Goal: Task Accomplishment & Management: Manage account settings

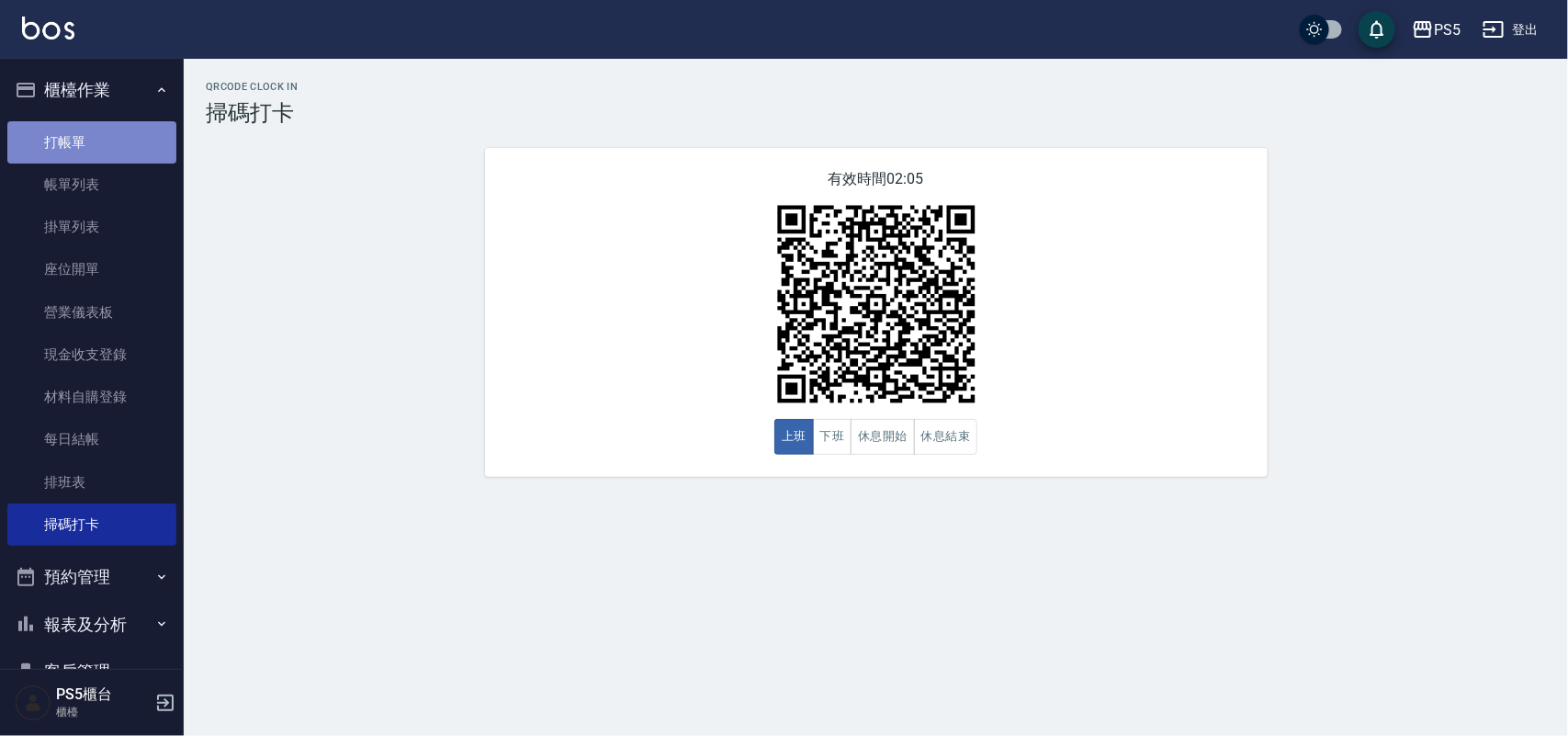
click at [116, 149] on link "打帳單" at bounding box center [92, 142] width 169 height 43
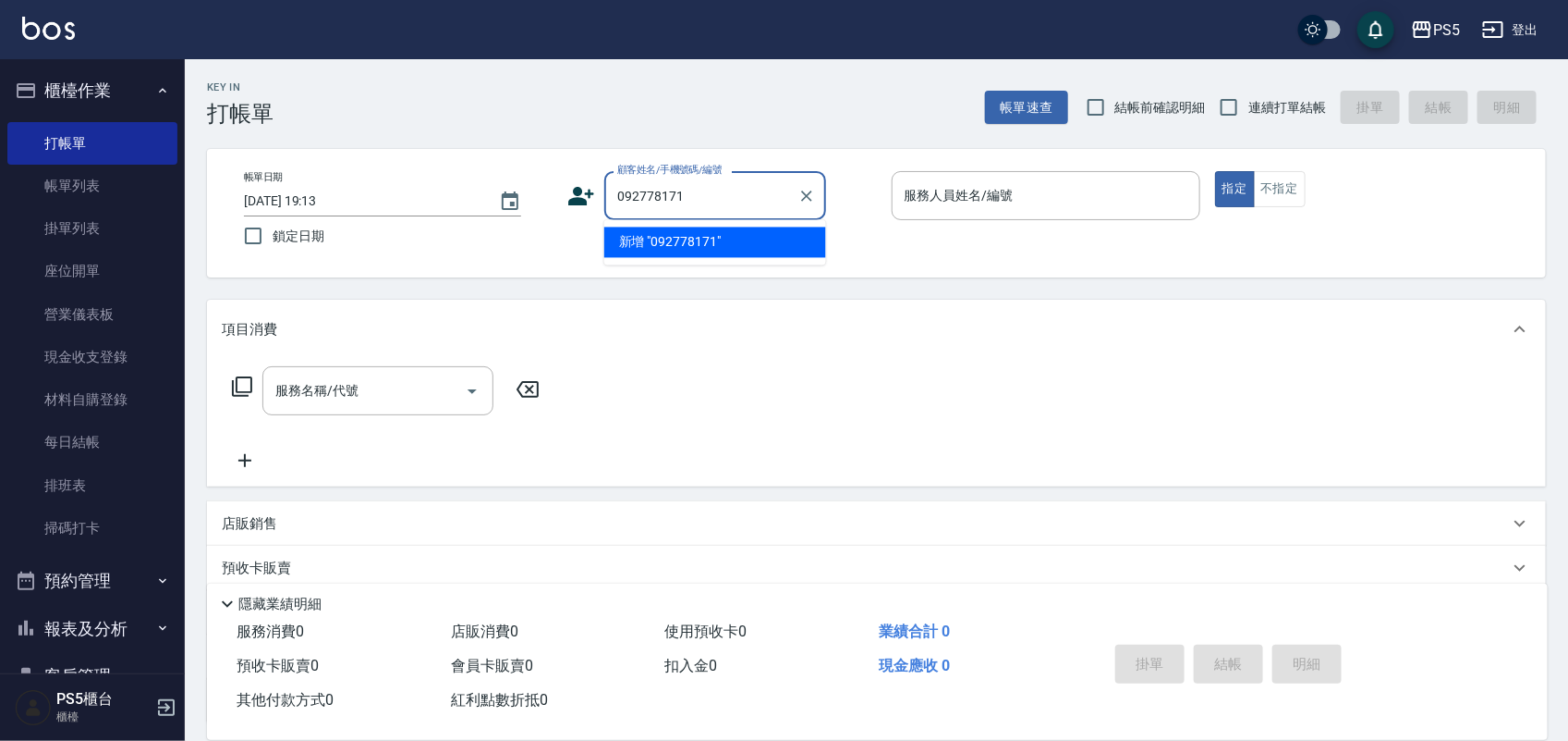
type input "0927781711"
drag, startPoint x: 719, startPoint y: 205, endPoint x: 440, endPoint y: 210, distance: 279.0
click at [440, 210] on div "帳單日期 [DATE] 19:13 鎖定日期 顧客姓名/手機號碼/編號 0927781711 顧客姓名/手機號碼/編號 服務人員姓名/編號 服務人員姓名/編號…" at bounding box center [876, 213] width 1294 height 84
click at [587, 191] on icon at bounding box center [581, 196] width 27 height 27
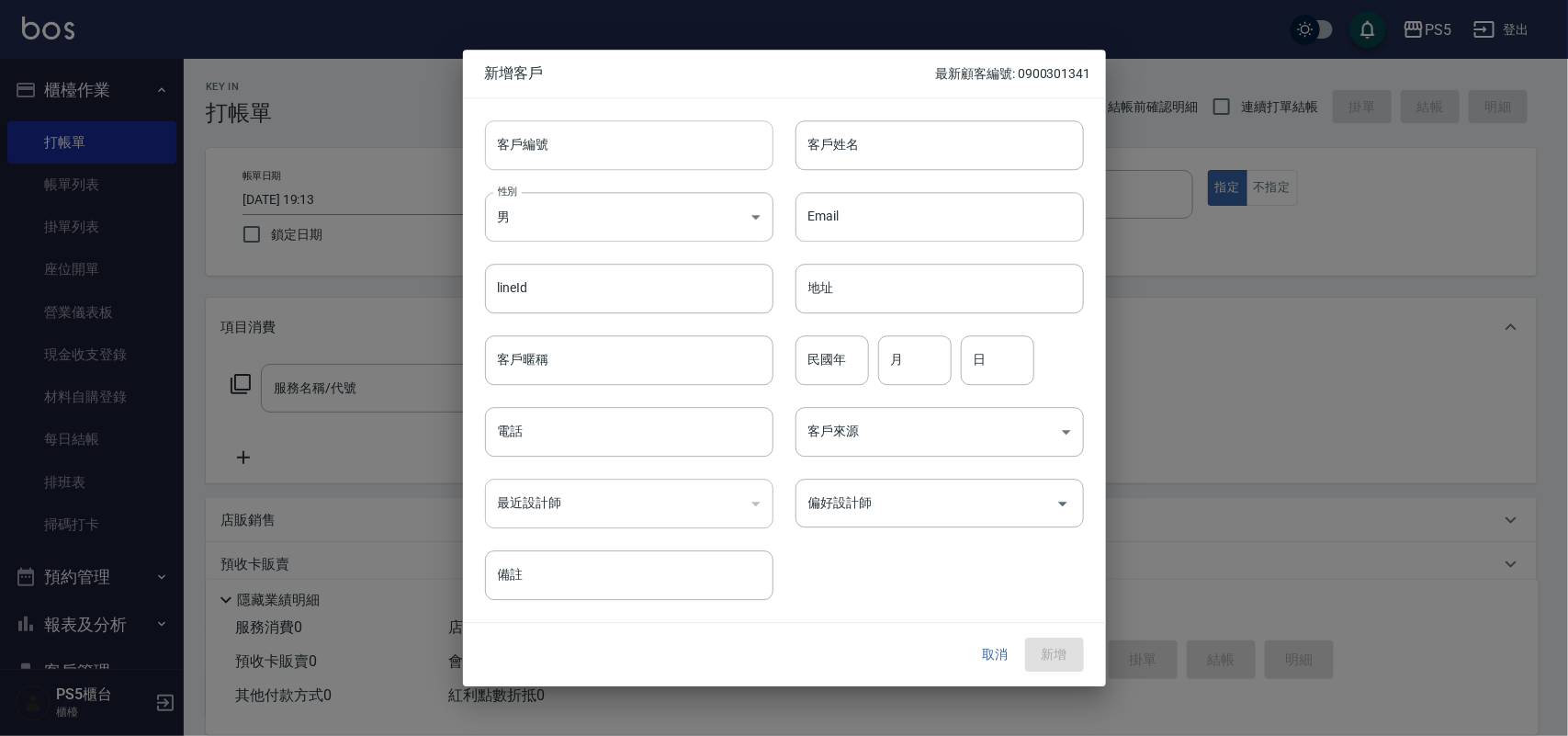
click at [572, 148] on input "客戶編號" at bounding box center [630, 144] width 289 height 49
paste input "0927781711"
type input "0927781711"
click at [568, 427] on input "電話" at bounding box center [630, 431] width 289 height 49
paste input "0927781711"
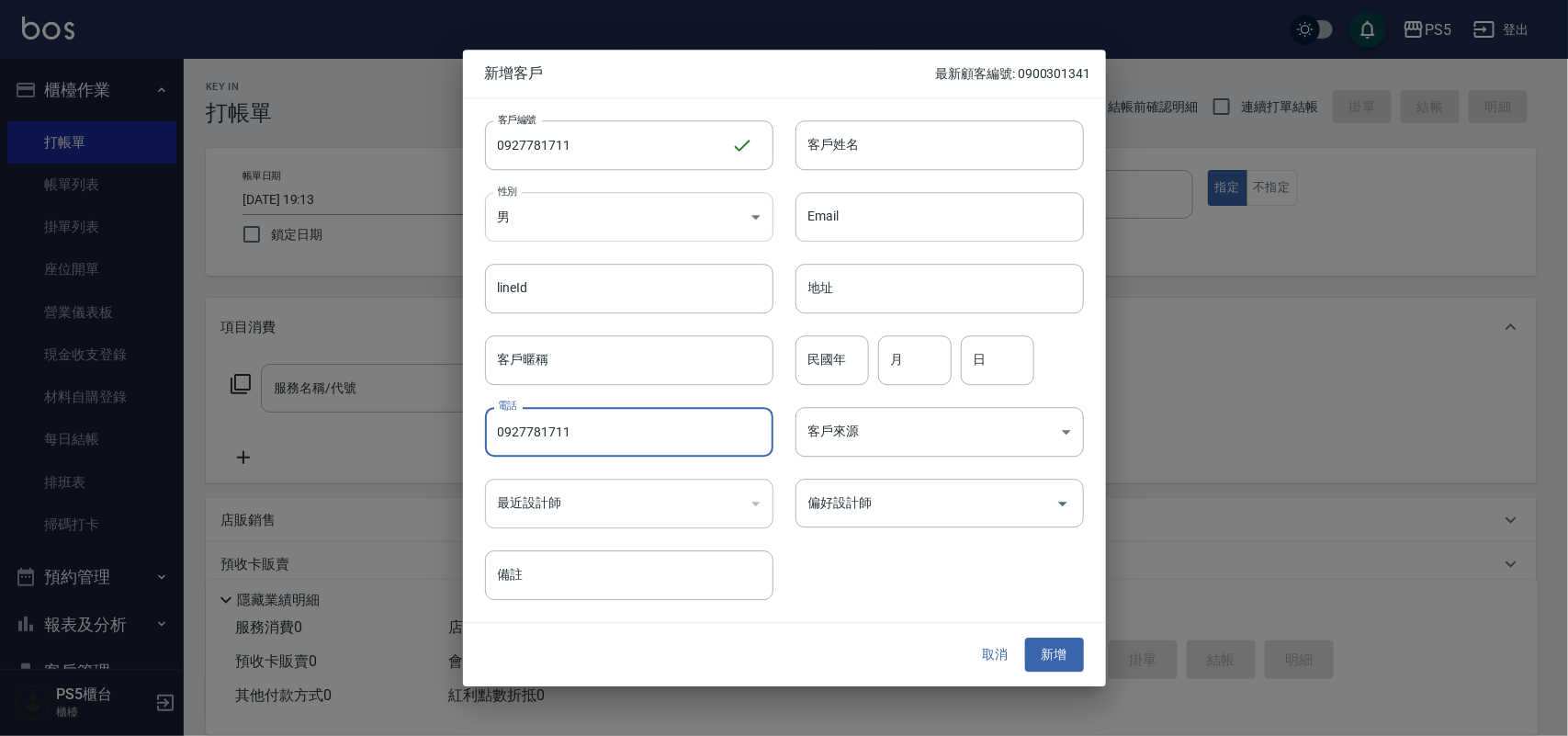
type input "0927781711"
click at [579, 217] on body "PS5 登出 櫃檯作業 打帳單 帳單列表 掛單列表 座位開單 營業儀表板 現金收支登錄 材料自購登錄 每日結帳 排班表 掃碼打卡 預約管理 預約管理 單日預約…" at bounding box center [784, 446] width 1568 height 894
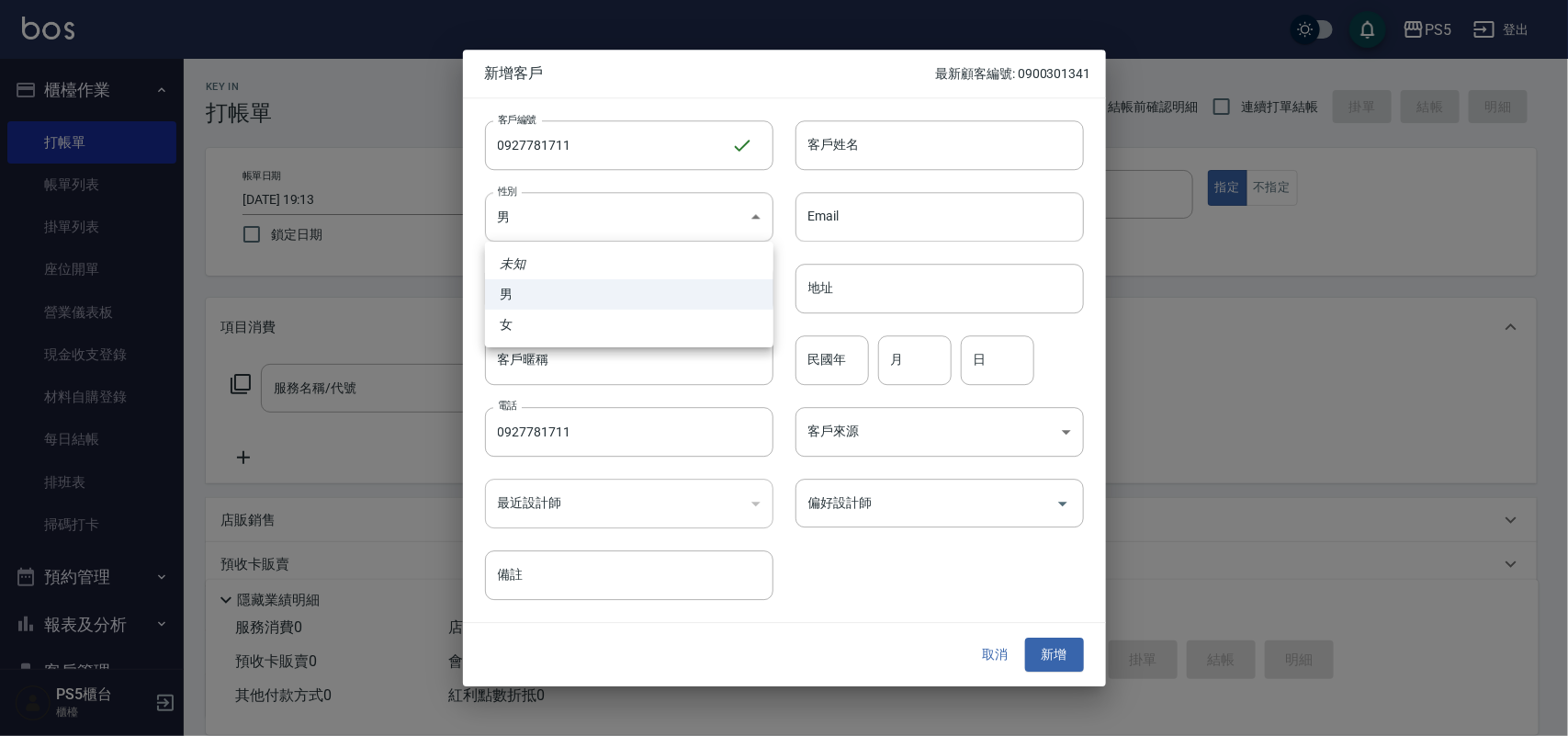
click at [539, 315] on li "女" at bounding box center [630, 324] width 289 height 30
type input "[DEMOGRAPHIC_DATA]"
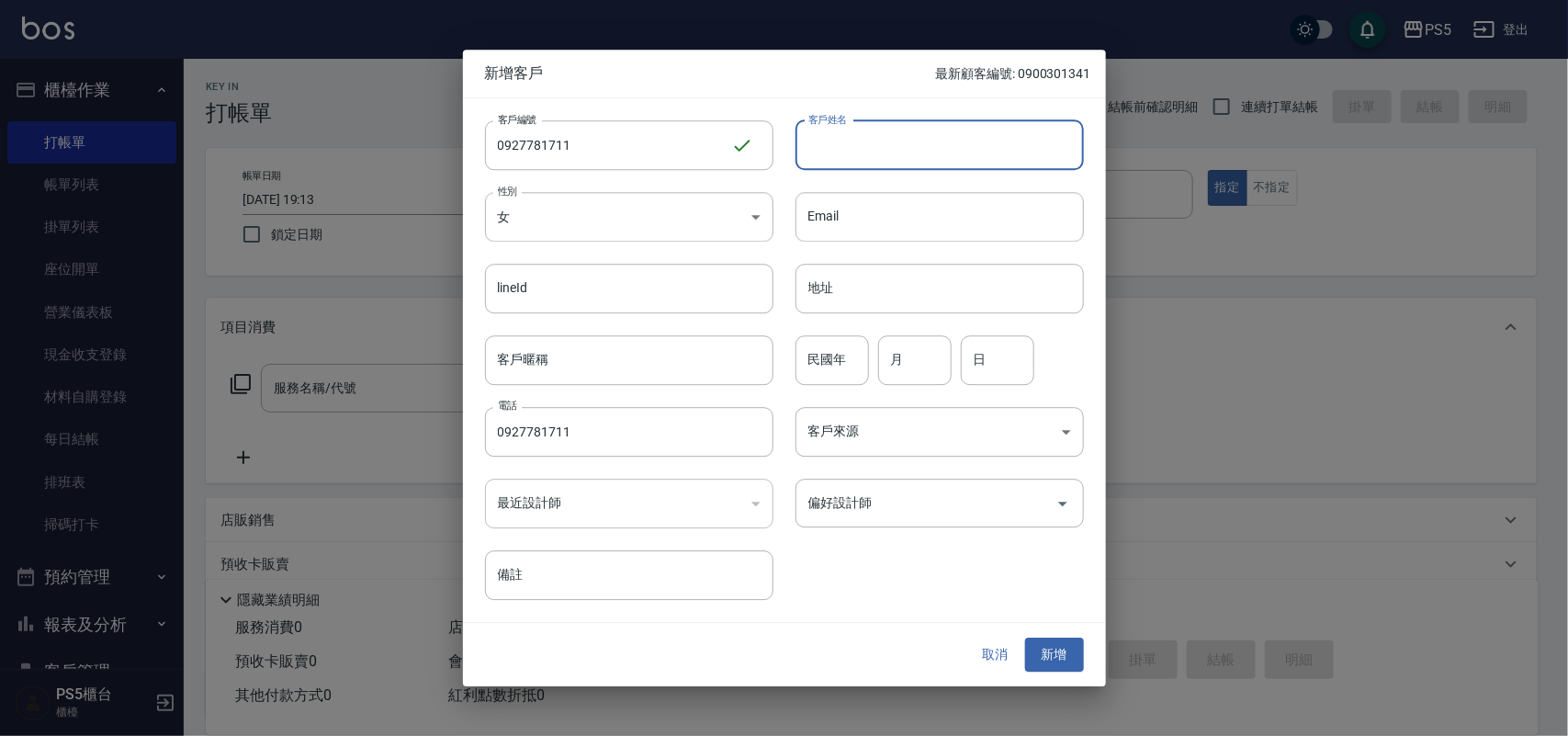
click at [960, 151] on input "客戶姓名" at bounding box center [939, 144] width 289 height 49
type input "[PERSON_NAME]"
click at [800, 364] on input "民國年" at bounding box center [832, 359] width 74 height 49
type input "3"
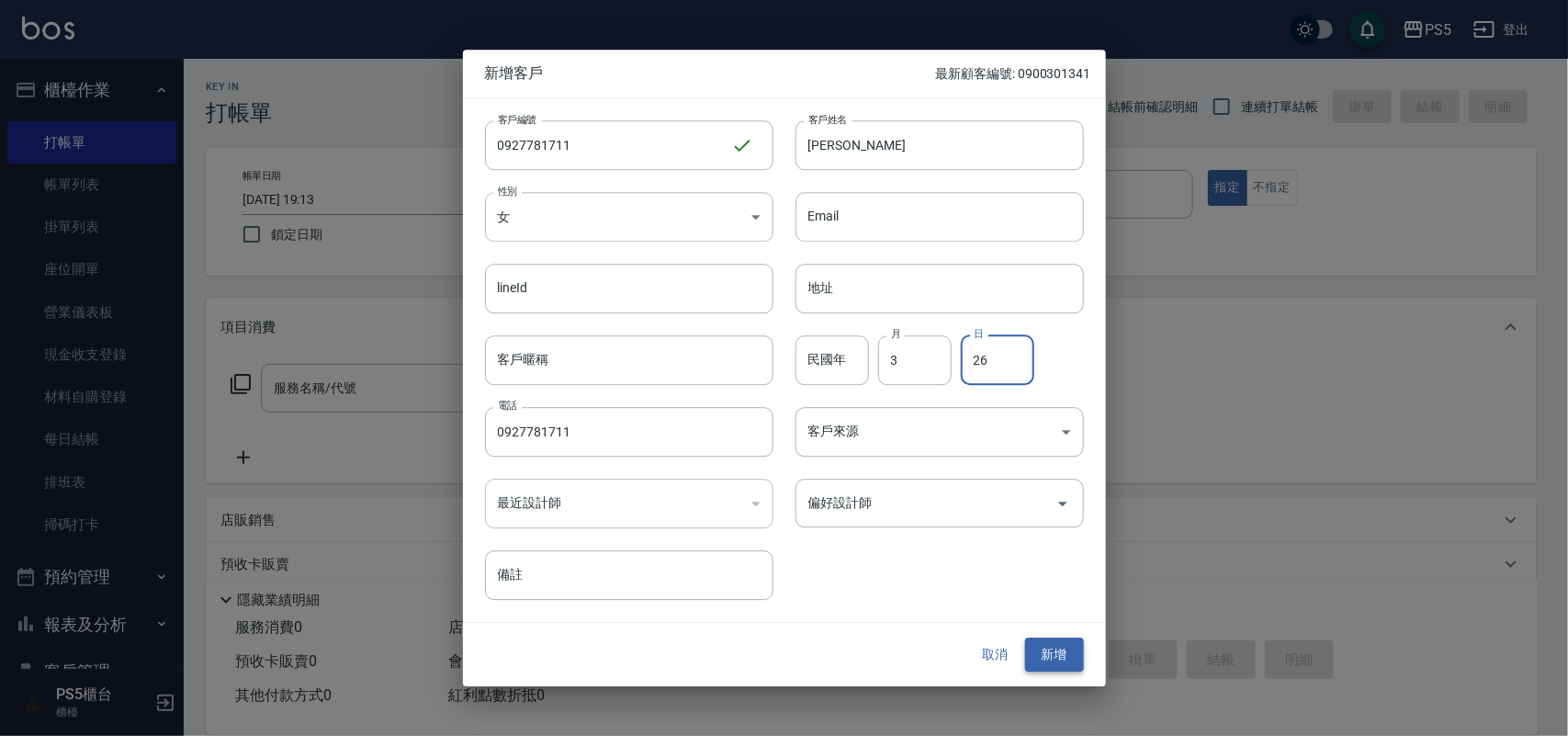
type input "26"
click at [1042, 653] on button "新增" at bounding box center [1054, 655] width 59 height 34
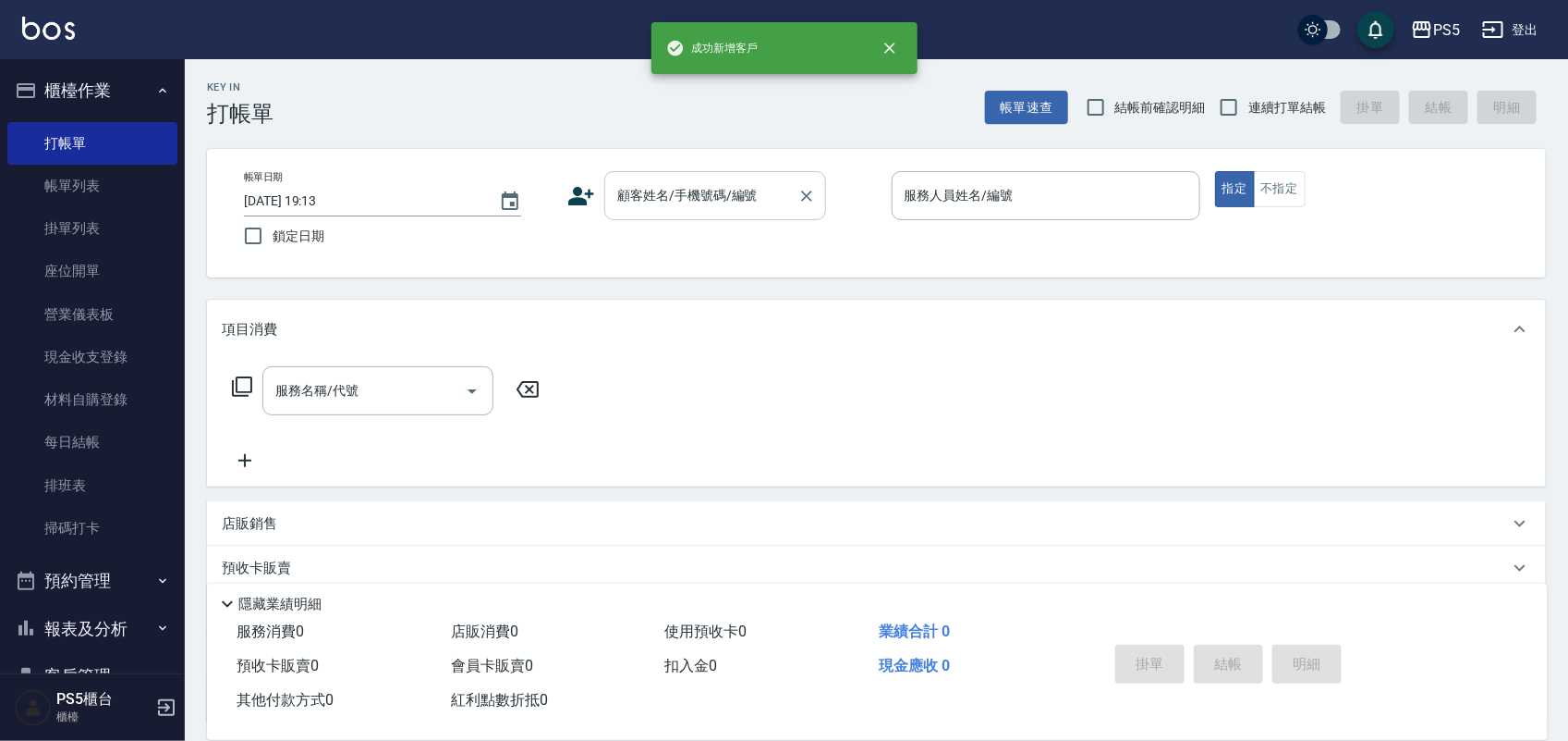
click at [689, 176] on div "顧客姓名/手機號碼/編號" at bounding box center [715, 195] width 222 height 49
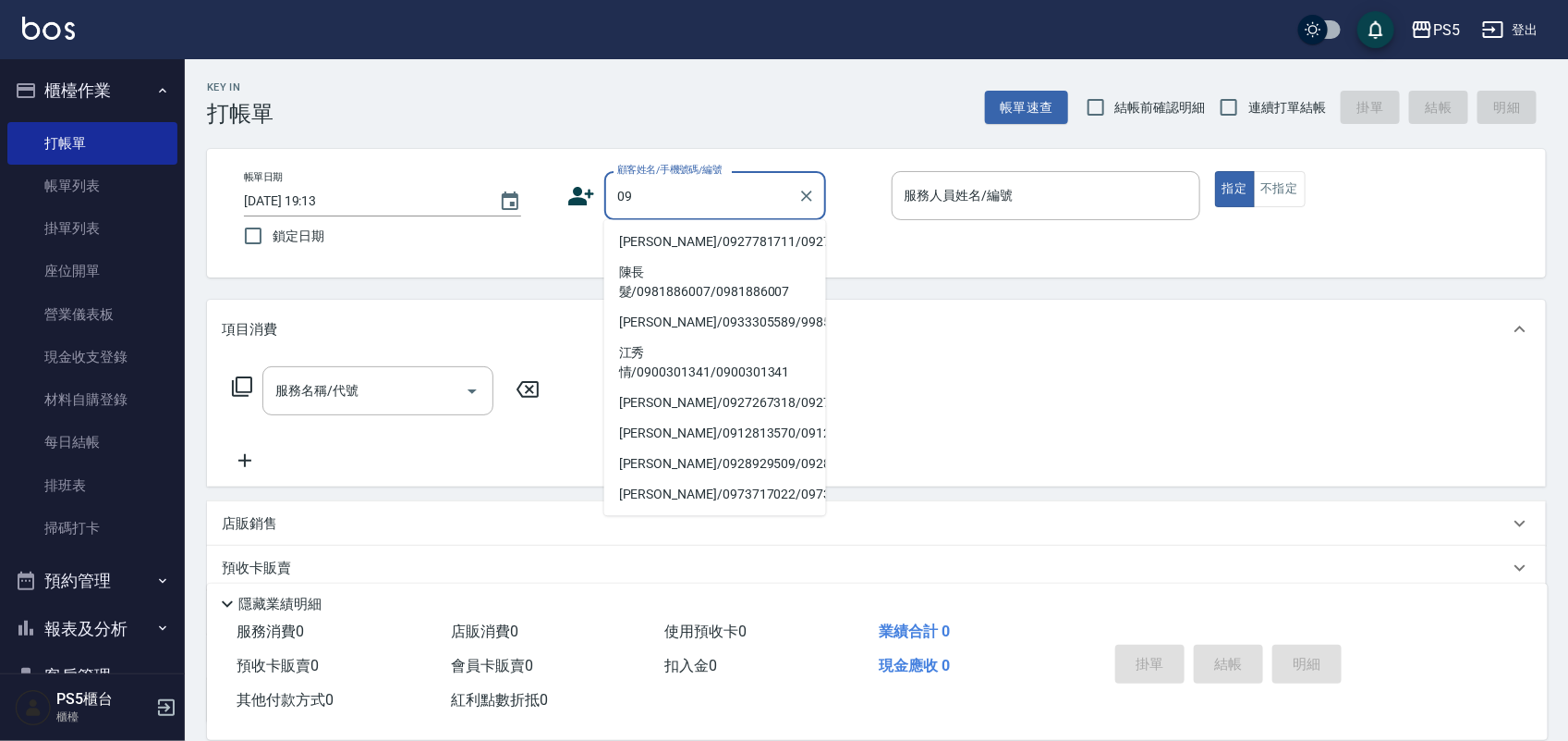
click at [653, 232] on li "[PERSON_NAME]/0927781711/0927781711" at bounding box center [715, 242] width 222 height 30
type input "[PERSON_NAME]/0927781711/0927781711"
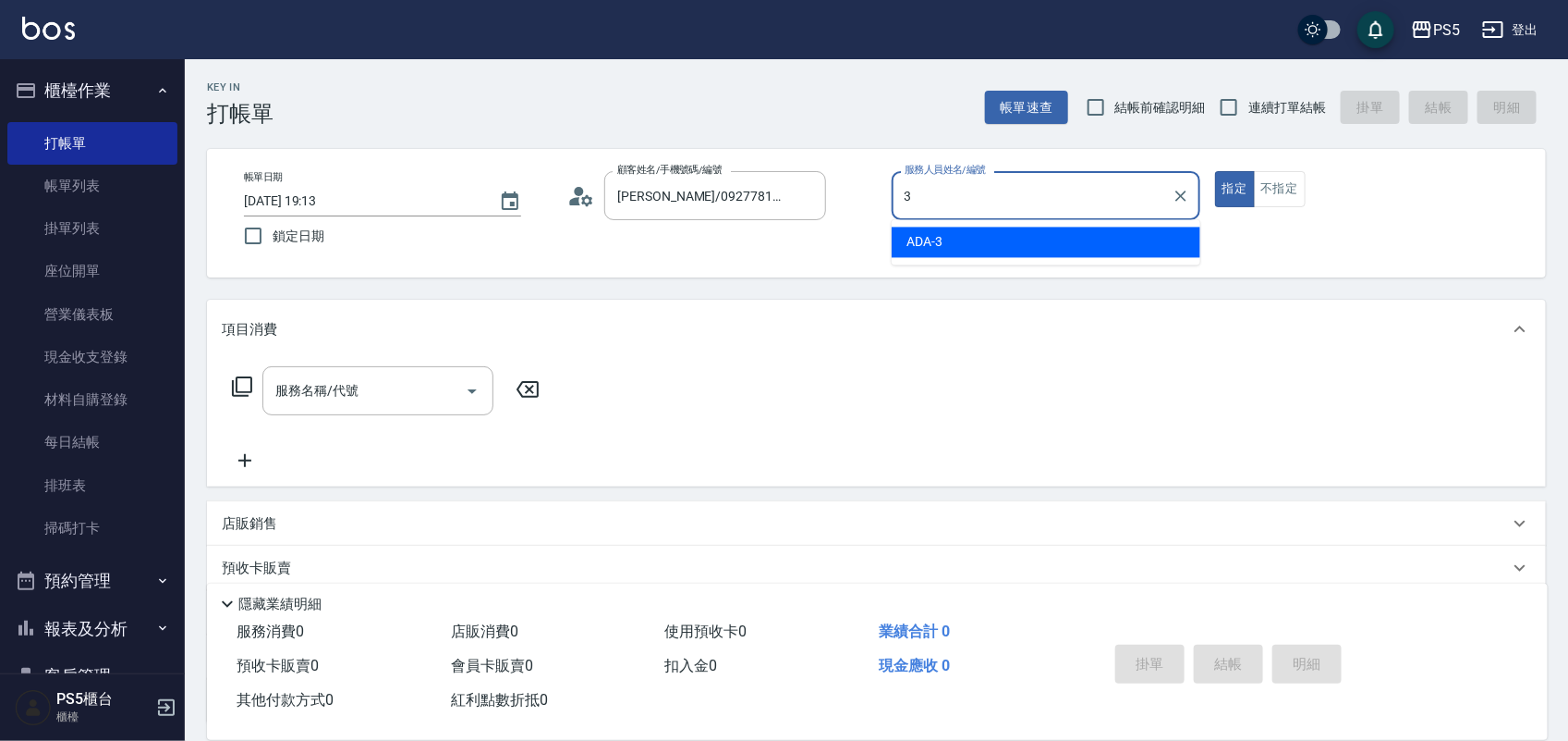
type input "ADA-3"
type button "true"
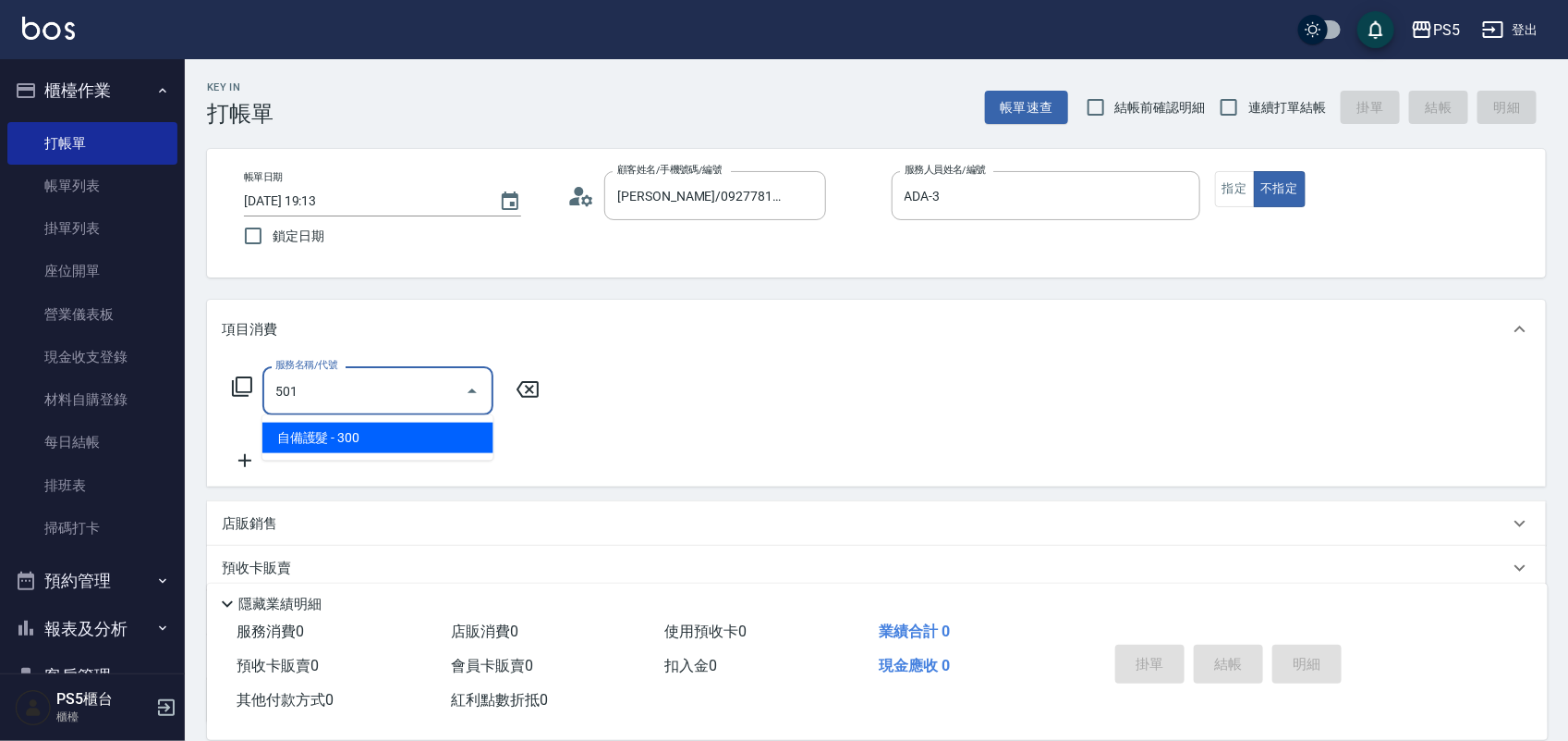
type input "自備護髮(501)"
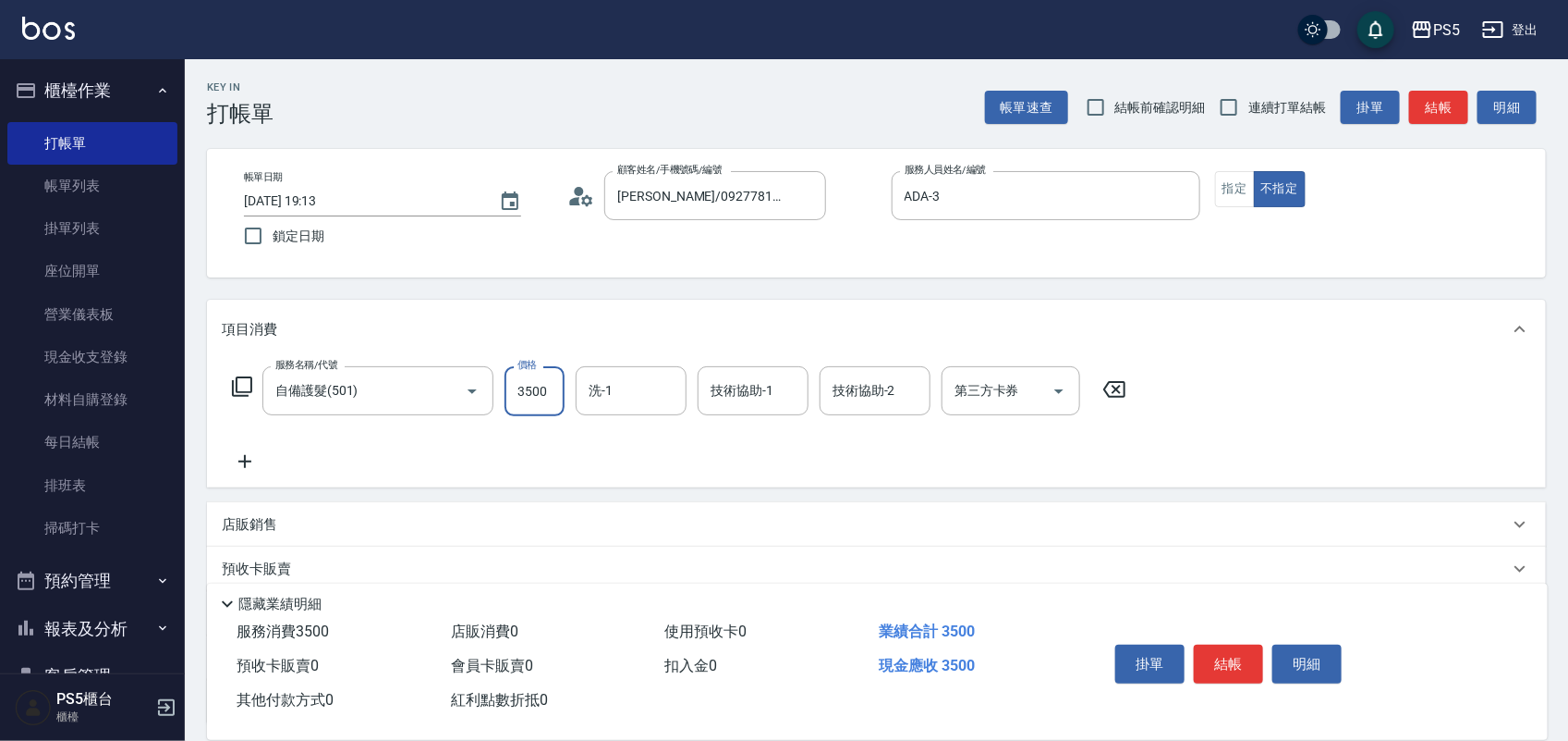
type input "3500"
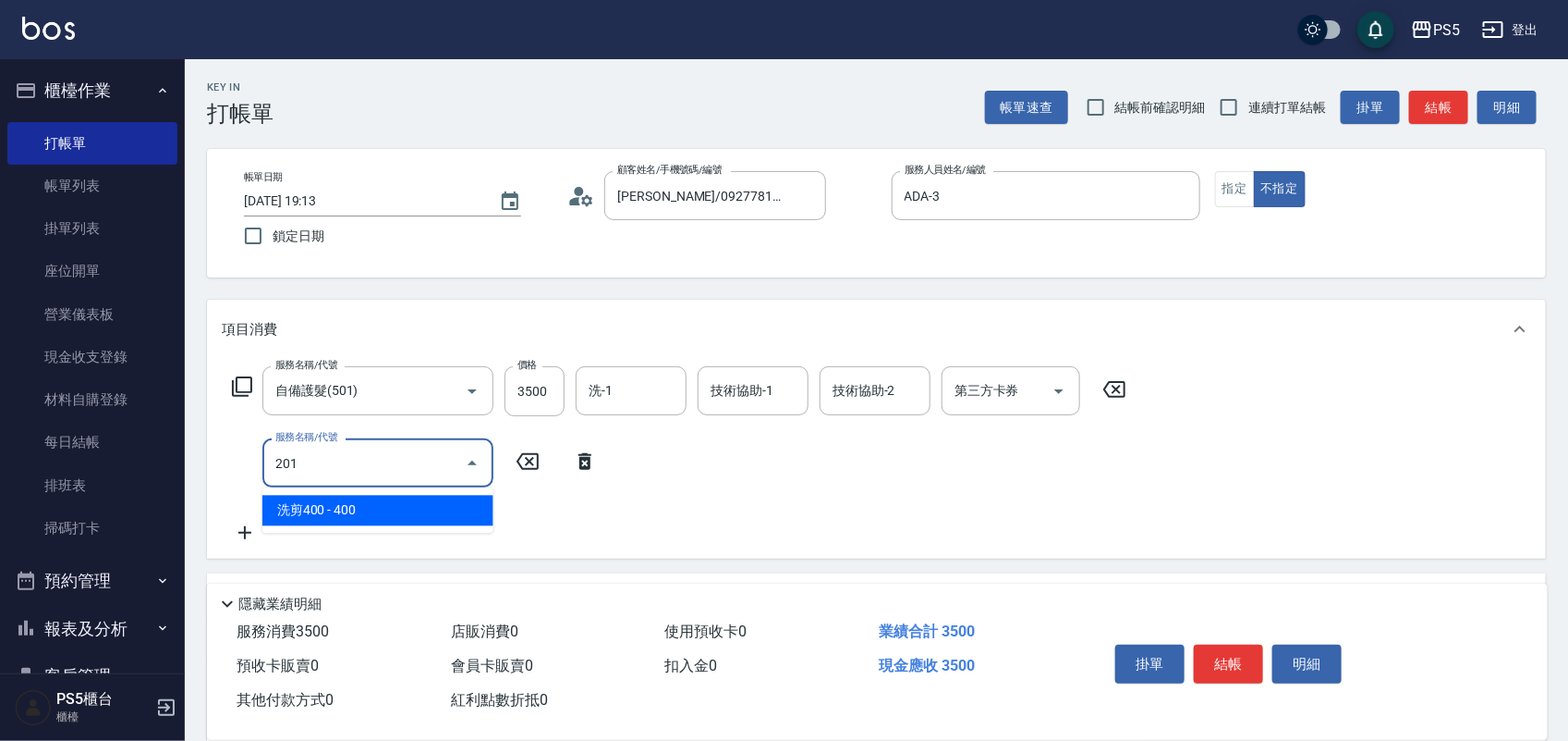
type input "洗剪400(201)"
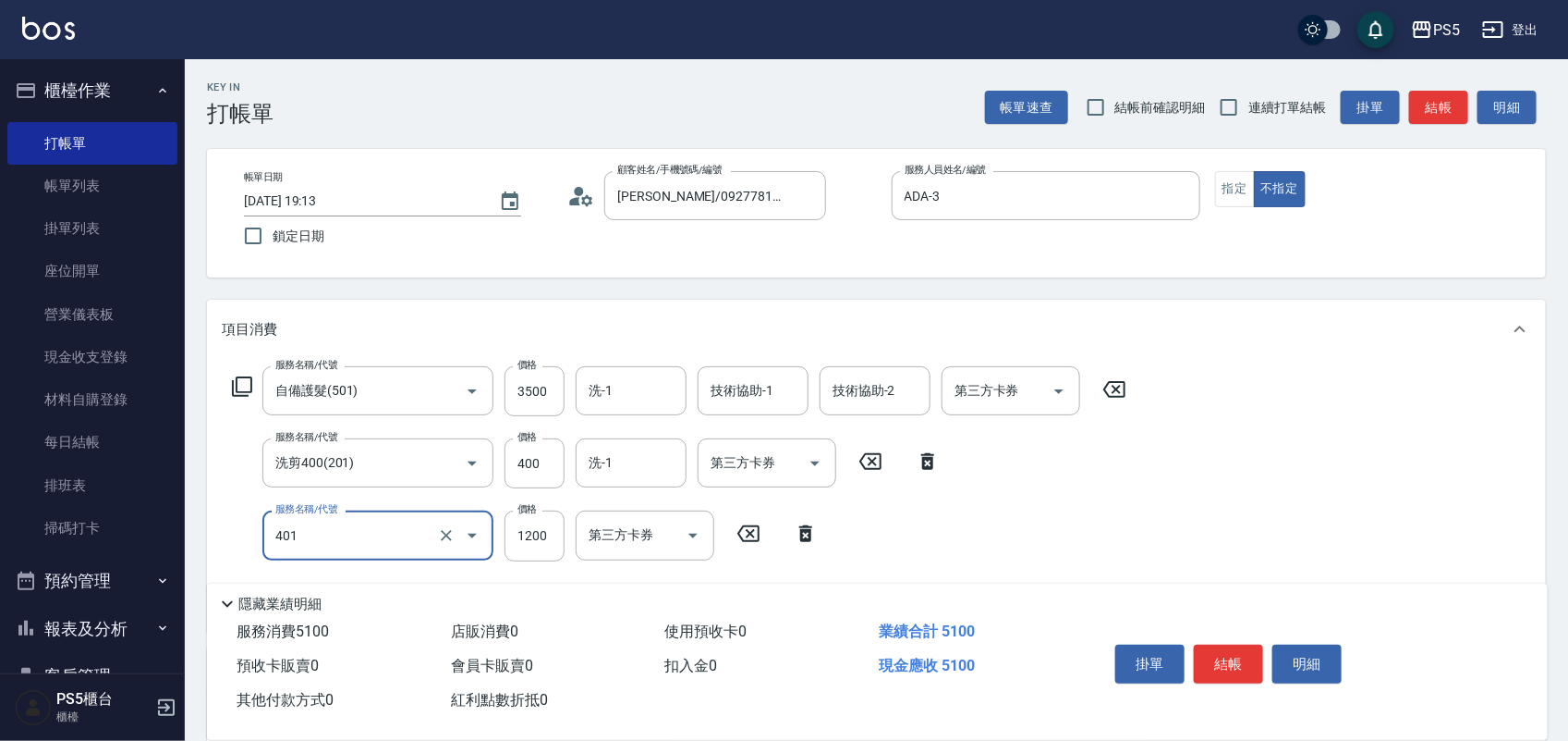
type input "基本染髮(401)"
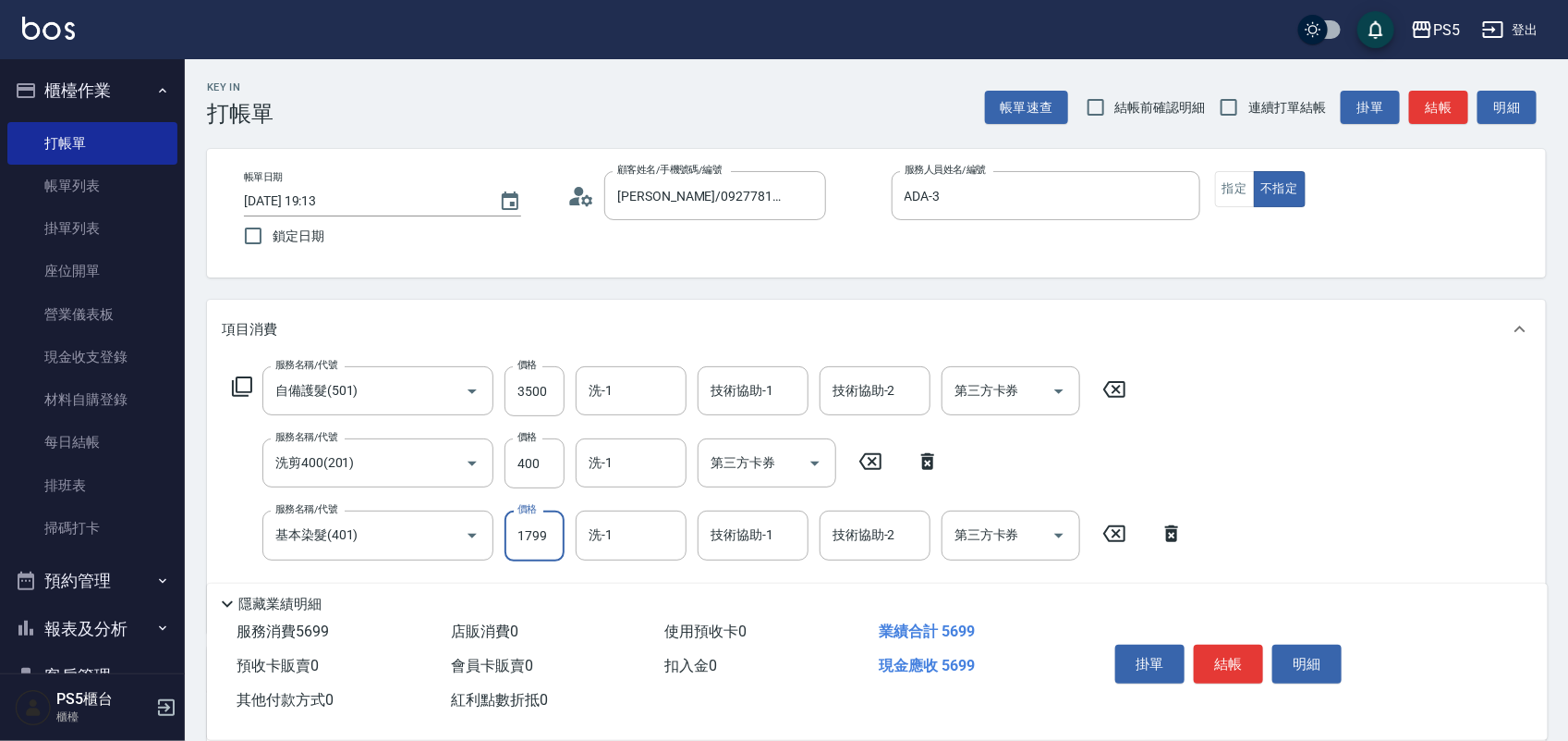
type input "1799"
click at [1277, 358] on div "項目消費" at bounding box center [876, 329] width 1339 height 59
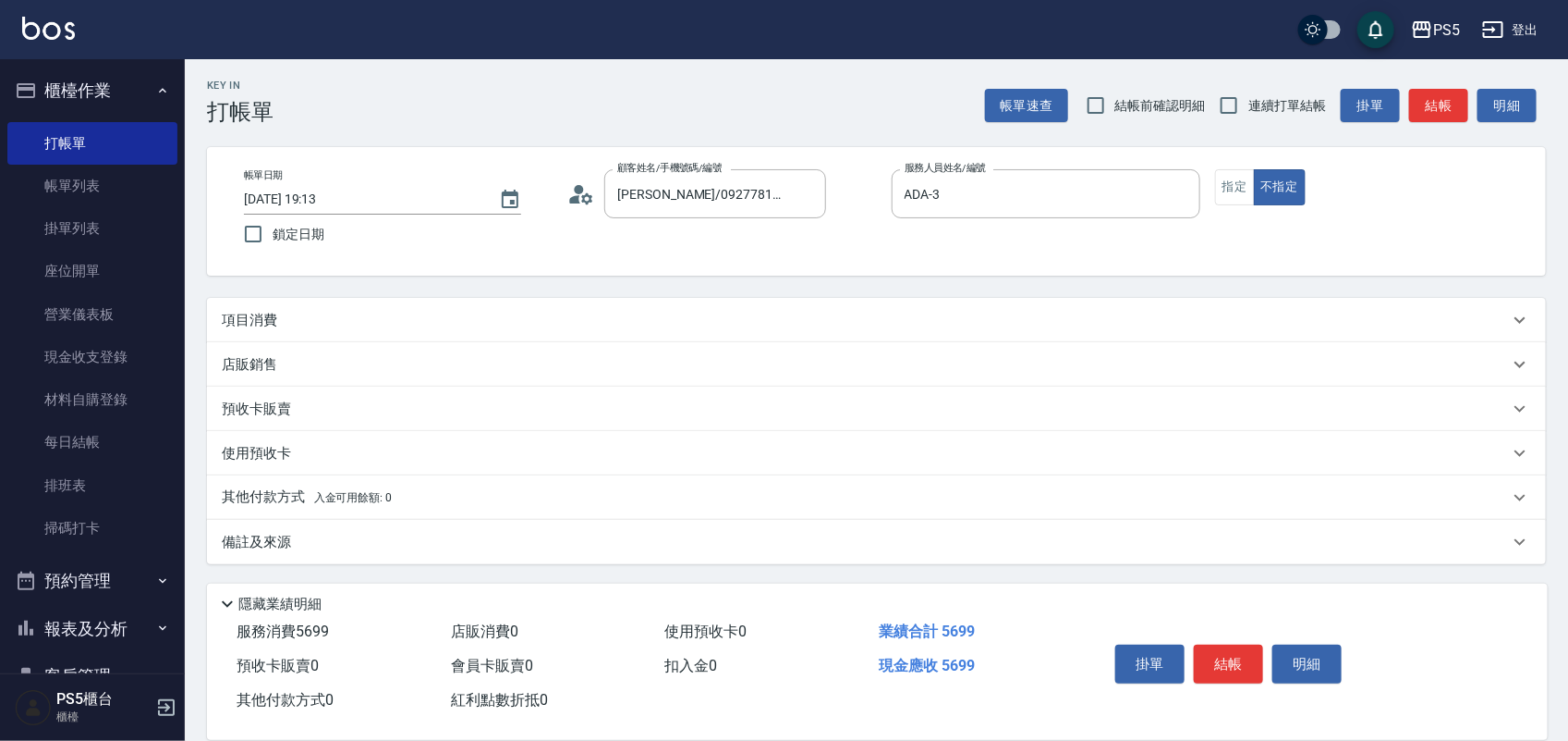
scroll to position [1, 0]
click at [251, 492] on p "其他付款方式 入金可用餘額: 0" at bounding box center [307, 498] width 170 height 20
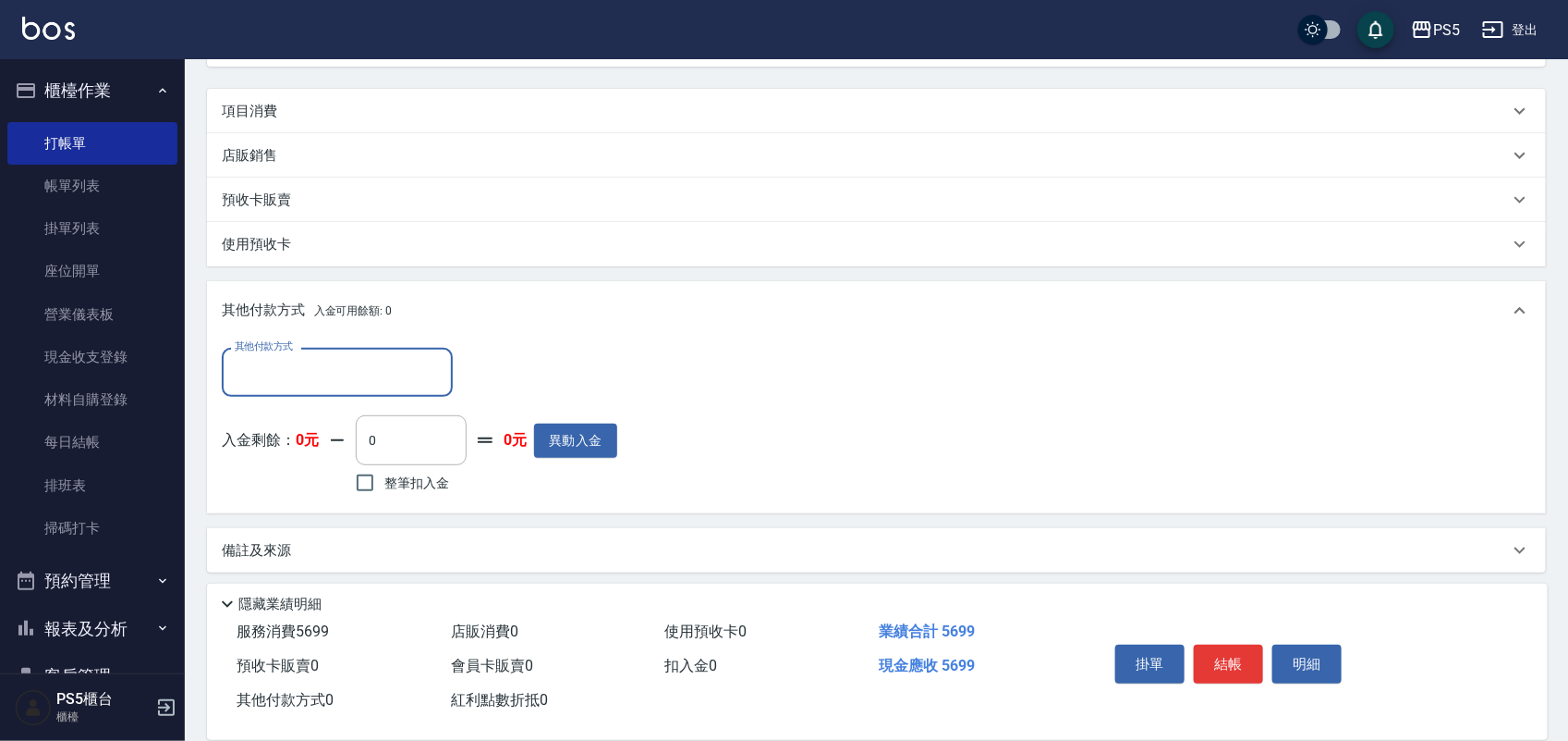
scroll to position [218, 0]
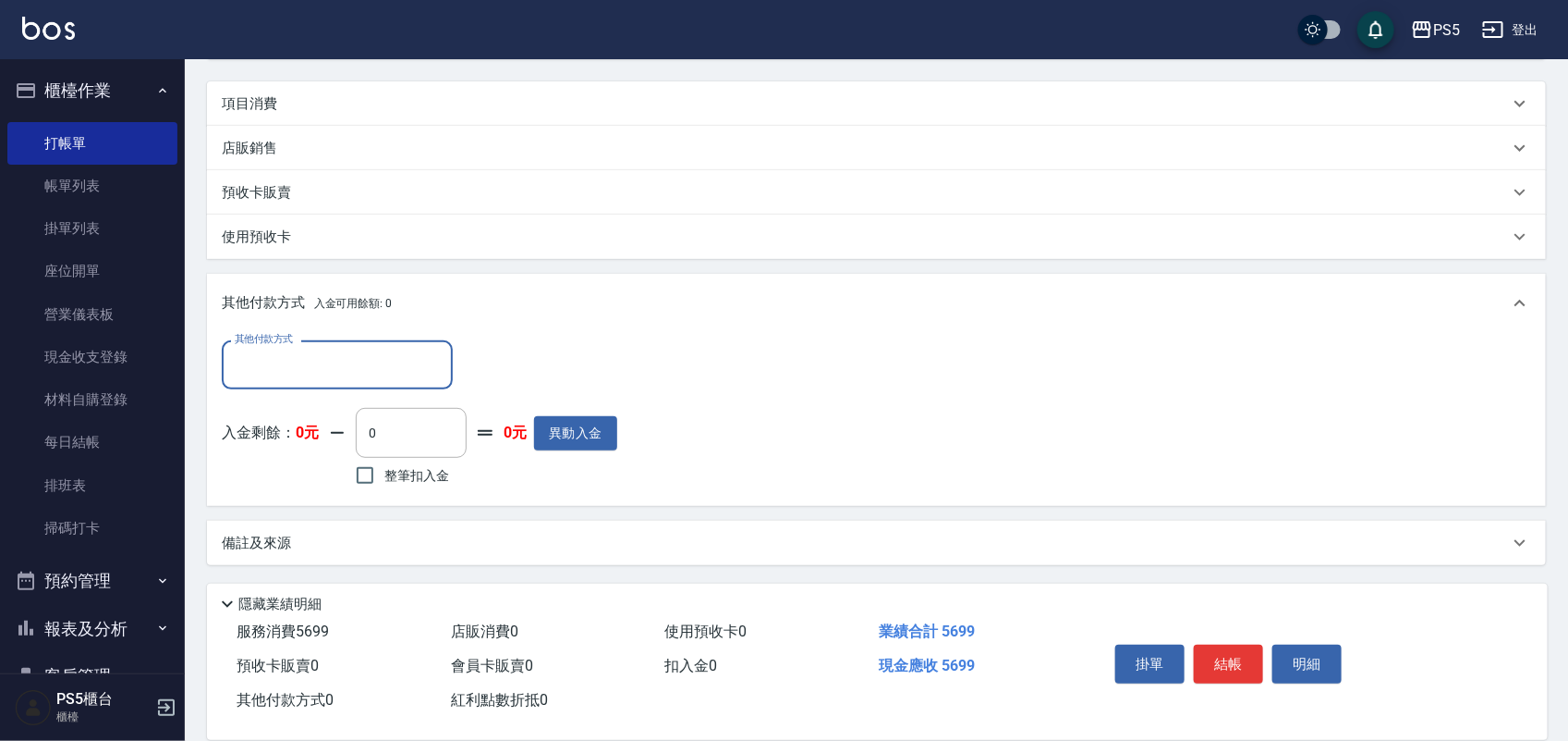
click at [261, 363] on input "其他付款方式" at bounding box center [337, 364] width 214 height 32
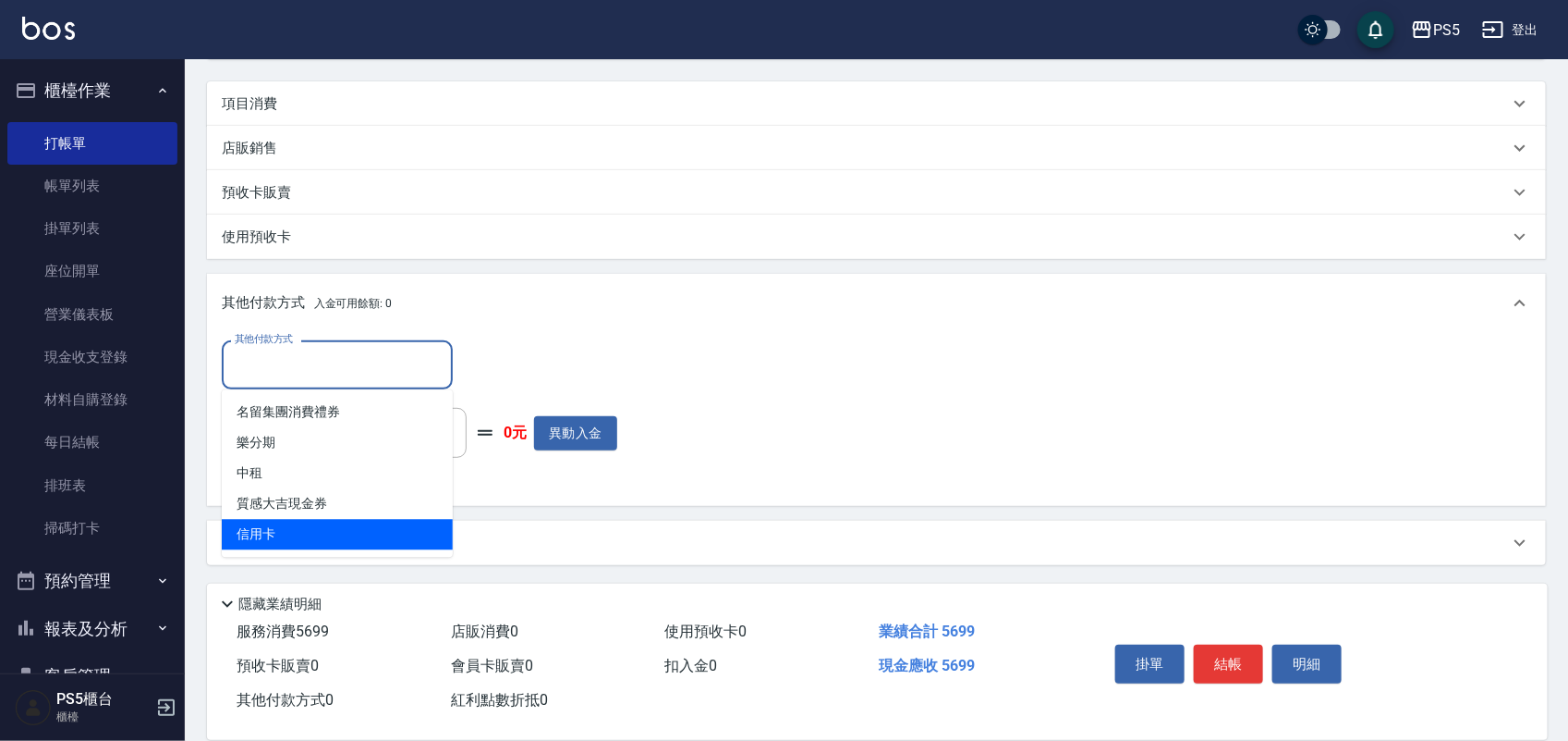
click at [259, 526] on span "信用卡" at bounding box center [337, 534] width 231 height 30
type input "信用卡"
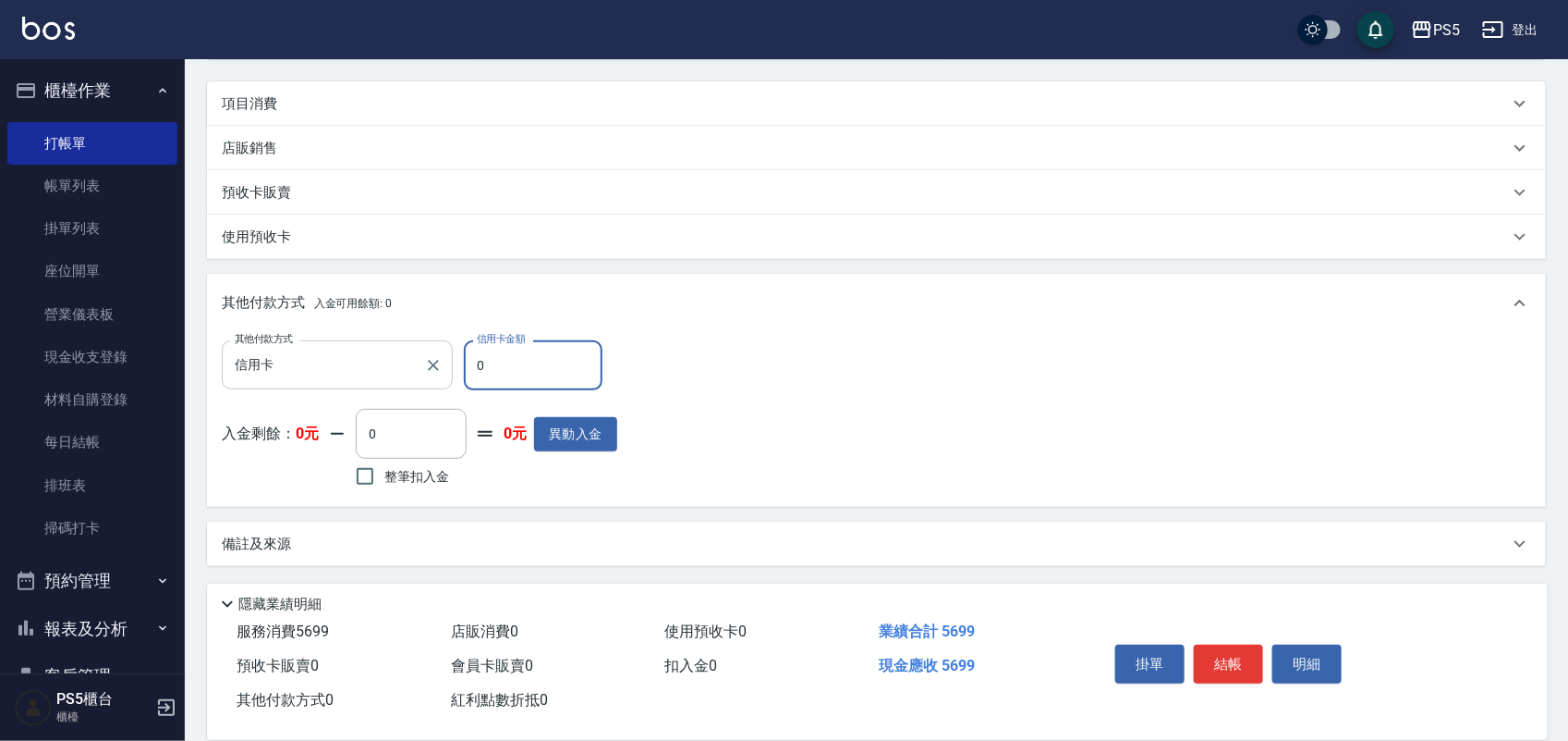
drag, startPoint x: 556, startPoint y: 348, endPoint x: 451, endPoint y: 370, distance: 107.3
click at [451, 370] on div "其他付款方式 信用卡 其他付款方式 信用卡金額 0 信用卡金額" at bounding box center [420, 365] width 396 height 50
type input "5699"
click at [1210, 663] on button "結帳" at bounding box center [1228, 664] width 69 height 39
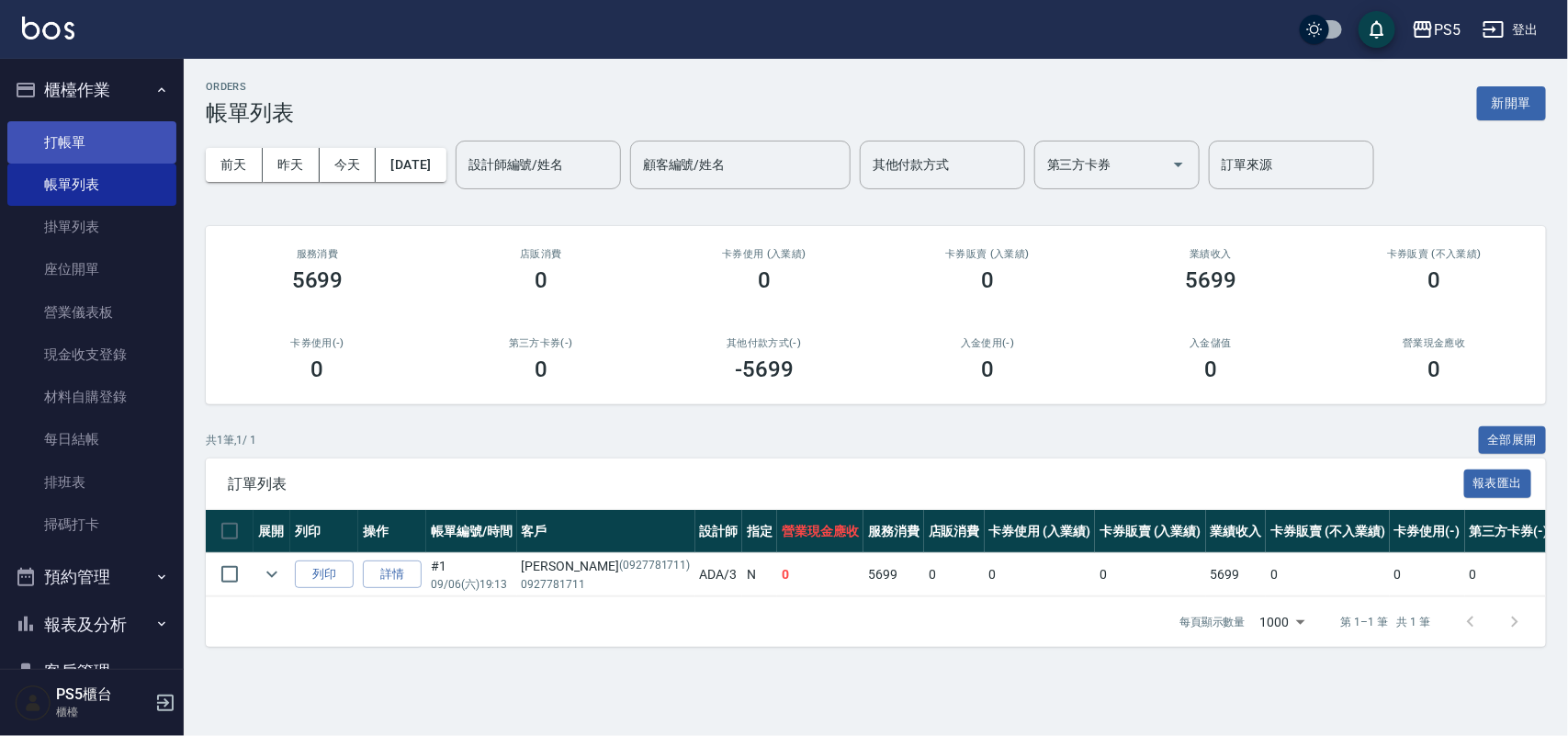
click at [84, 138] on link "打帳單" at bounding box center [92, 142] width 169 height 43
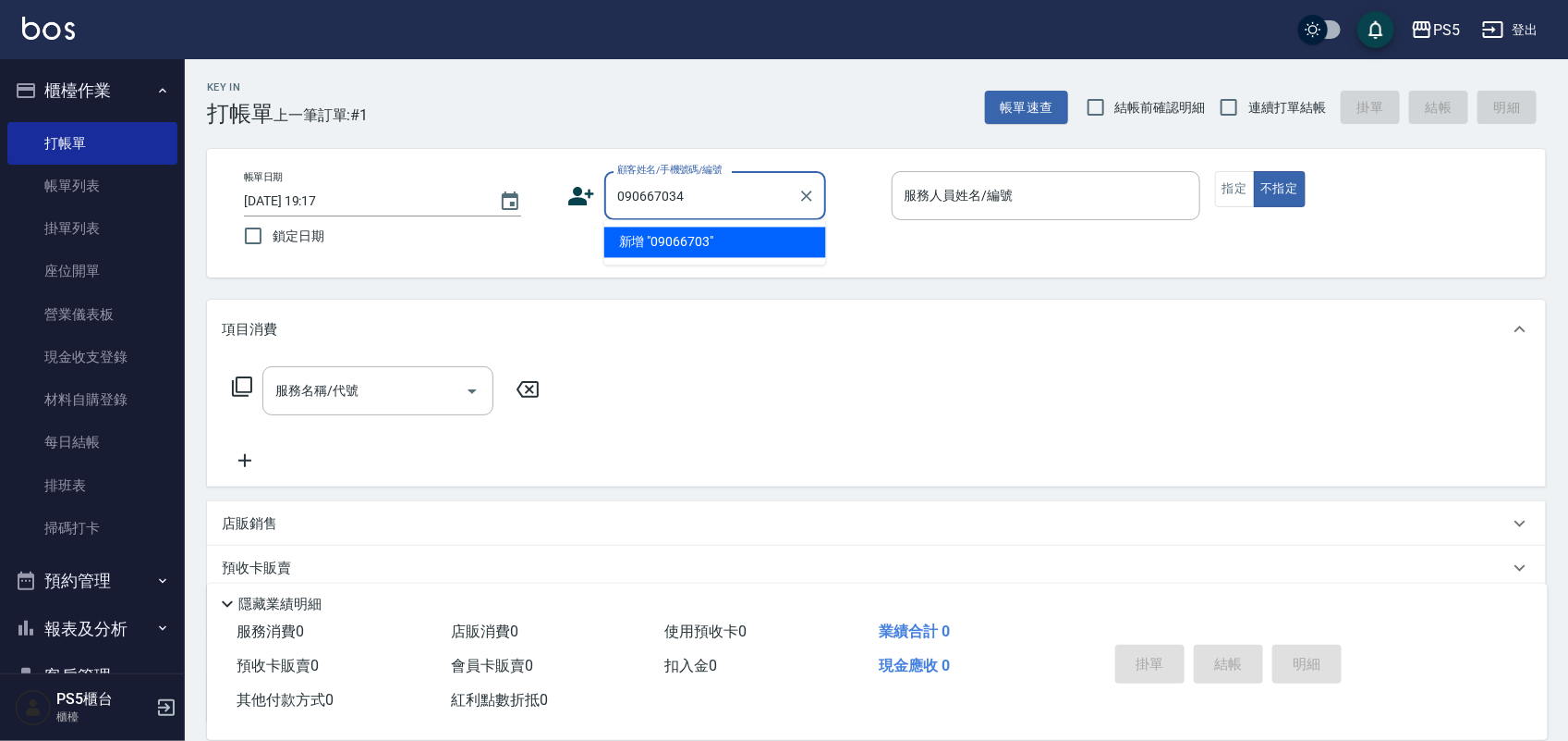
type input "0906670341"
drag, startPoint x: 617, startPoint y: 197, endPoint x: 553, endPoint y: 197, distance: 64.0
click at [553, 197] on div "帳單日期 [DATE] 19:17 鎖定日期 顧客姓名/手機號碼/編號 0906670341 顧客姓名/手機號碼/編號 服務人員姓名/編號 服務人員姓名/編號…" at bounding box center [876, 213] width 1294 height 84
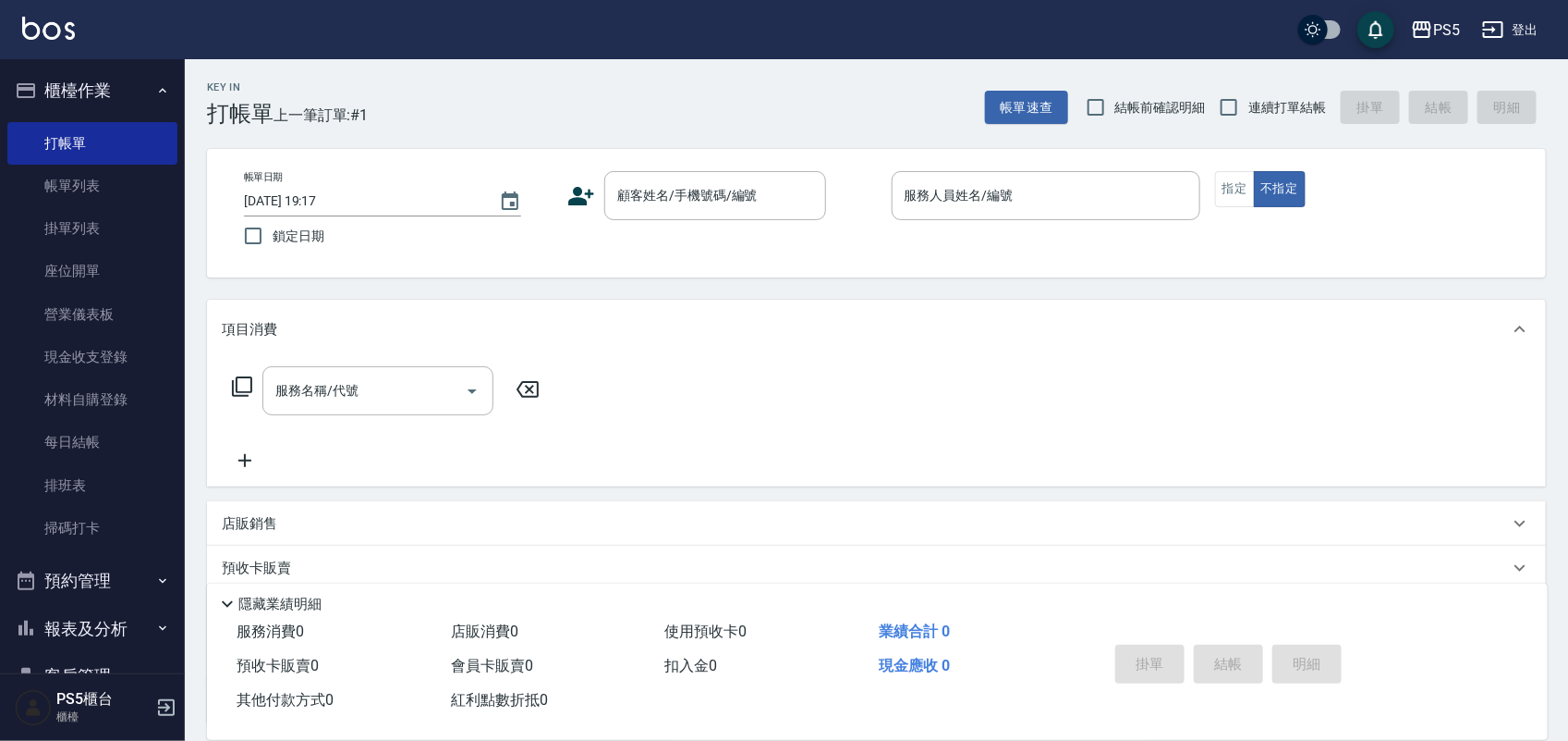
click at [580, 197] on icon at bounding box center [582, 196] width 26 height 19
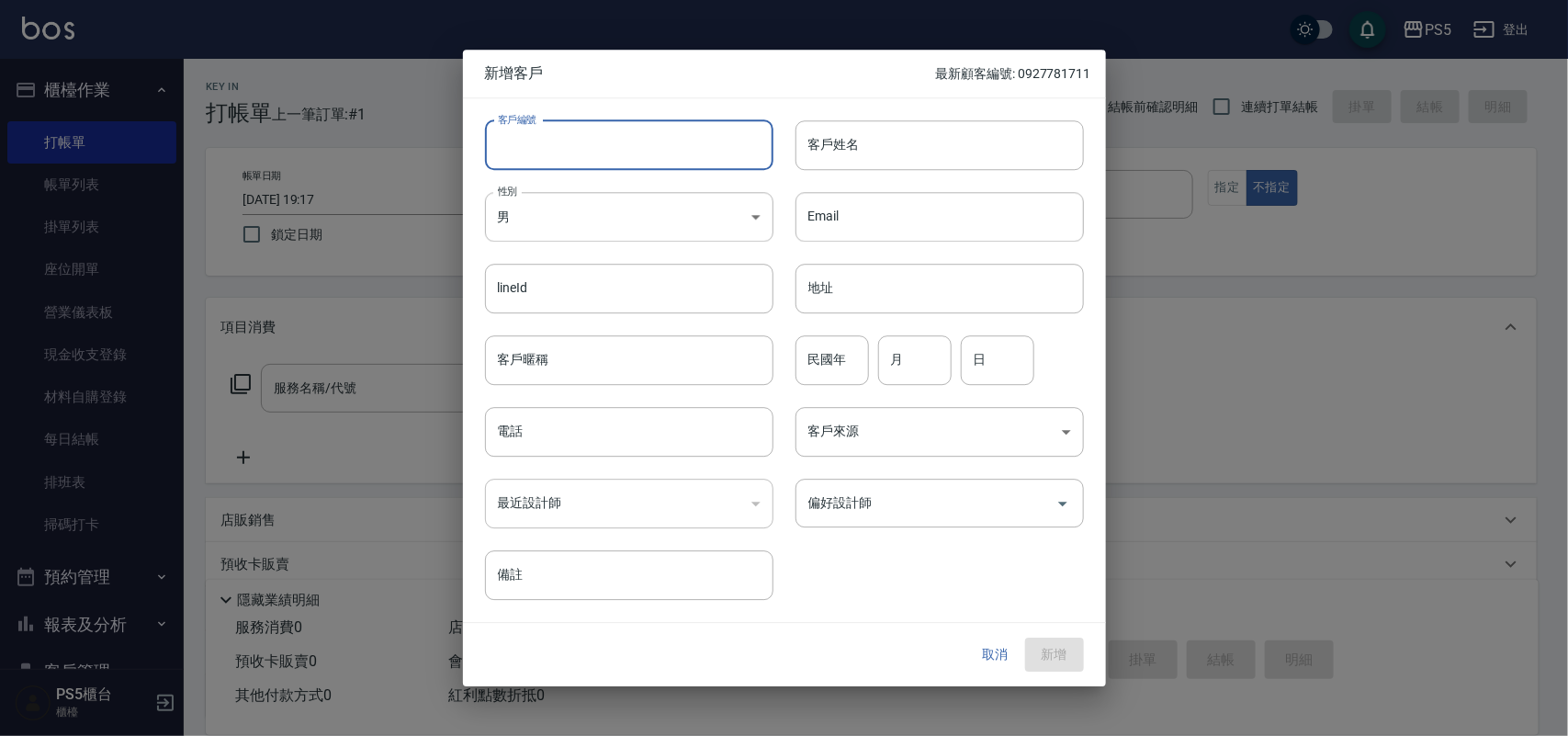
click at [576, 156] on input "客戶編號" at bounding box center [630, 144] width 289 height 49
paste input "0906670341"
type input "0906670341"
click at [578, 435] on input "電話" at bounding box center [630, 431] width 289 height 49
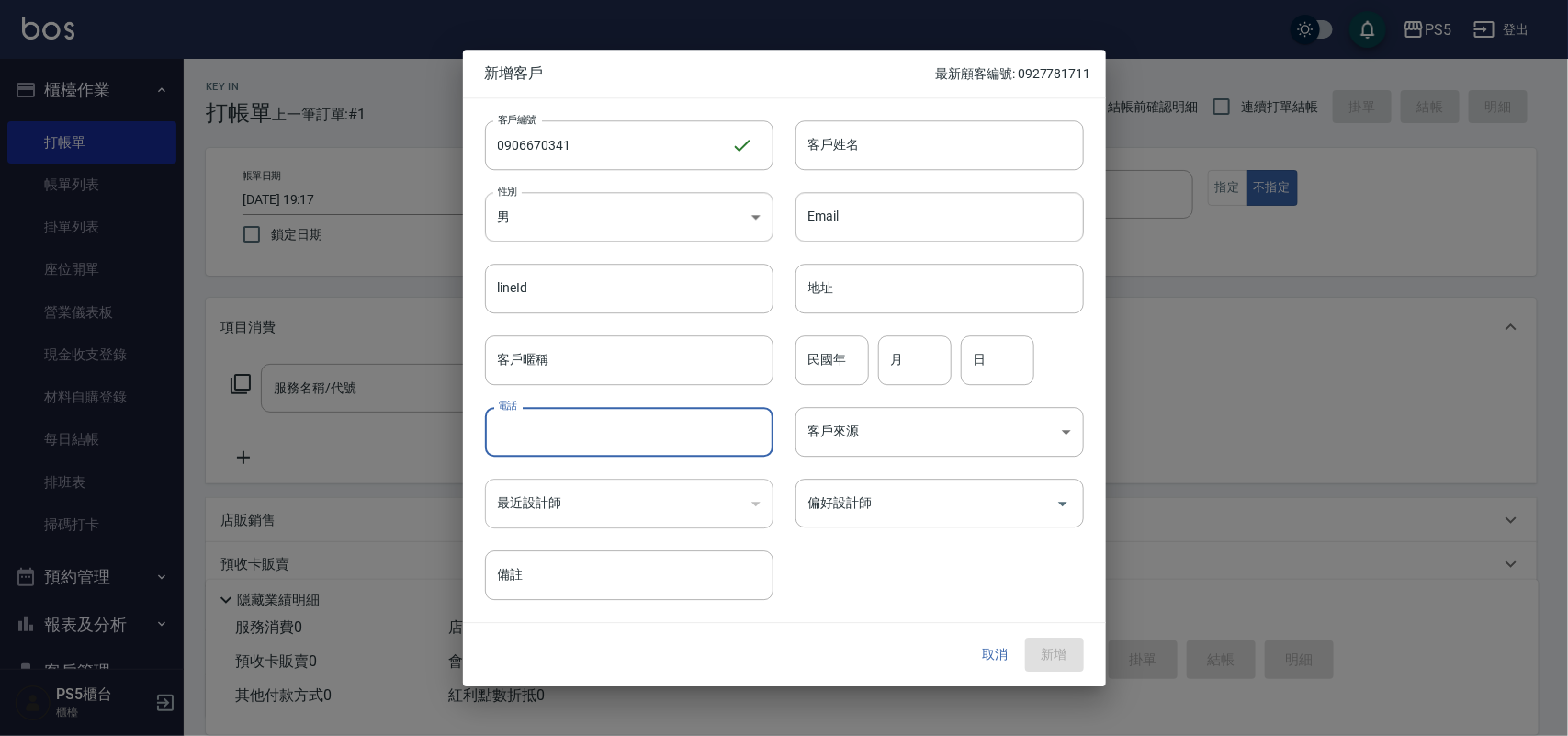
paste input "0906670341"
type input "0906670341"
click at [507, 217] on body "PS5 登出 櫃檯作業 打帳單 帳單列表 掛單列表 座位開單 營業儀表板 現金收支登錄 材料自購登錄 每日結帳 排班表 掃碼打卡 預約管理 預約管理 單日預約…" at bounding box center [784, 446] width 1568 height 894
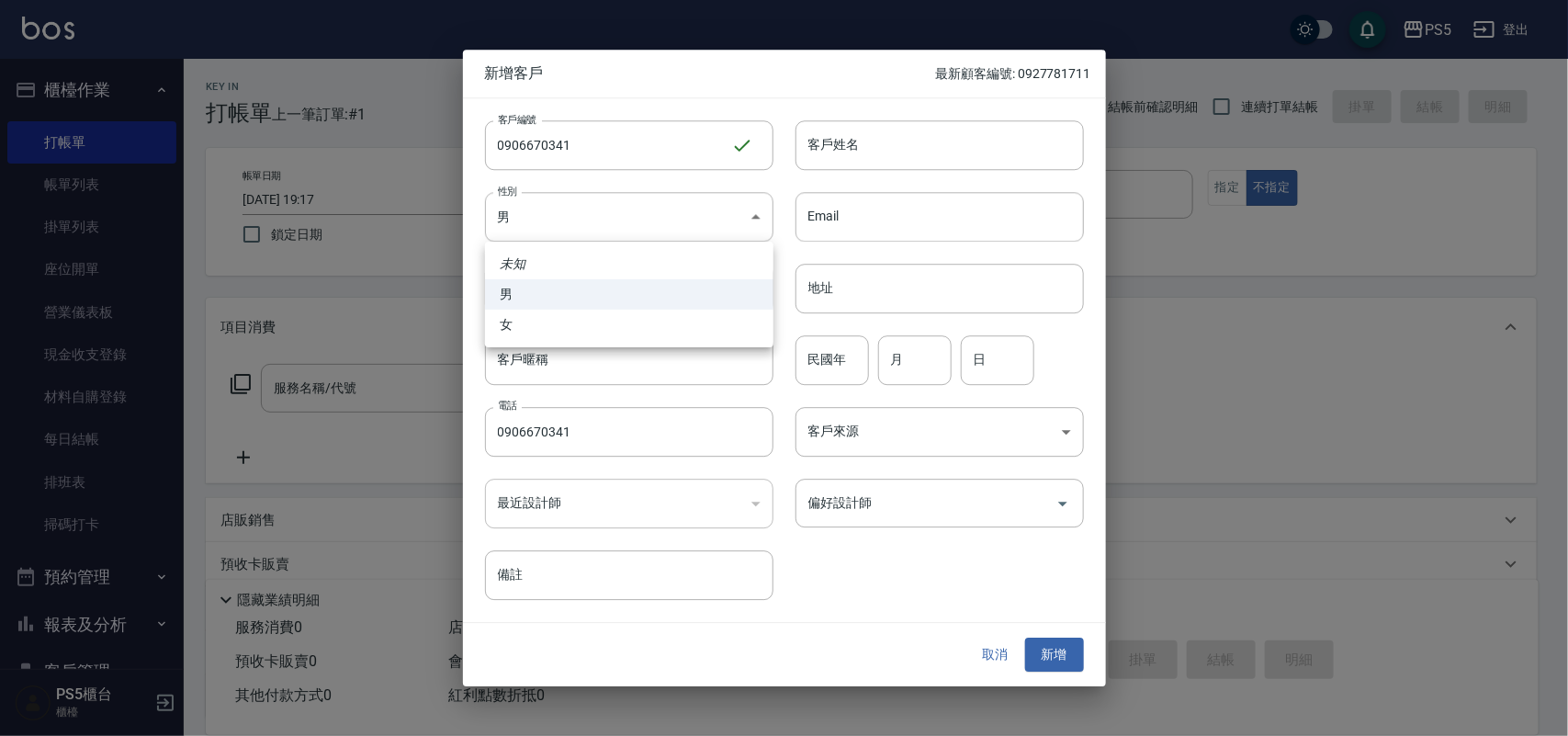
click at [538, 320] on li "女" at bounding box center [630, 324] width 289 height 30
type input "[DEMOGRAPHIC_DATA]"
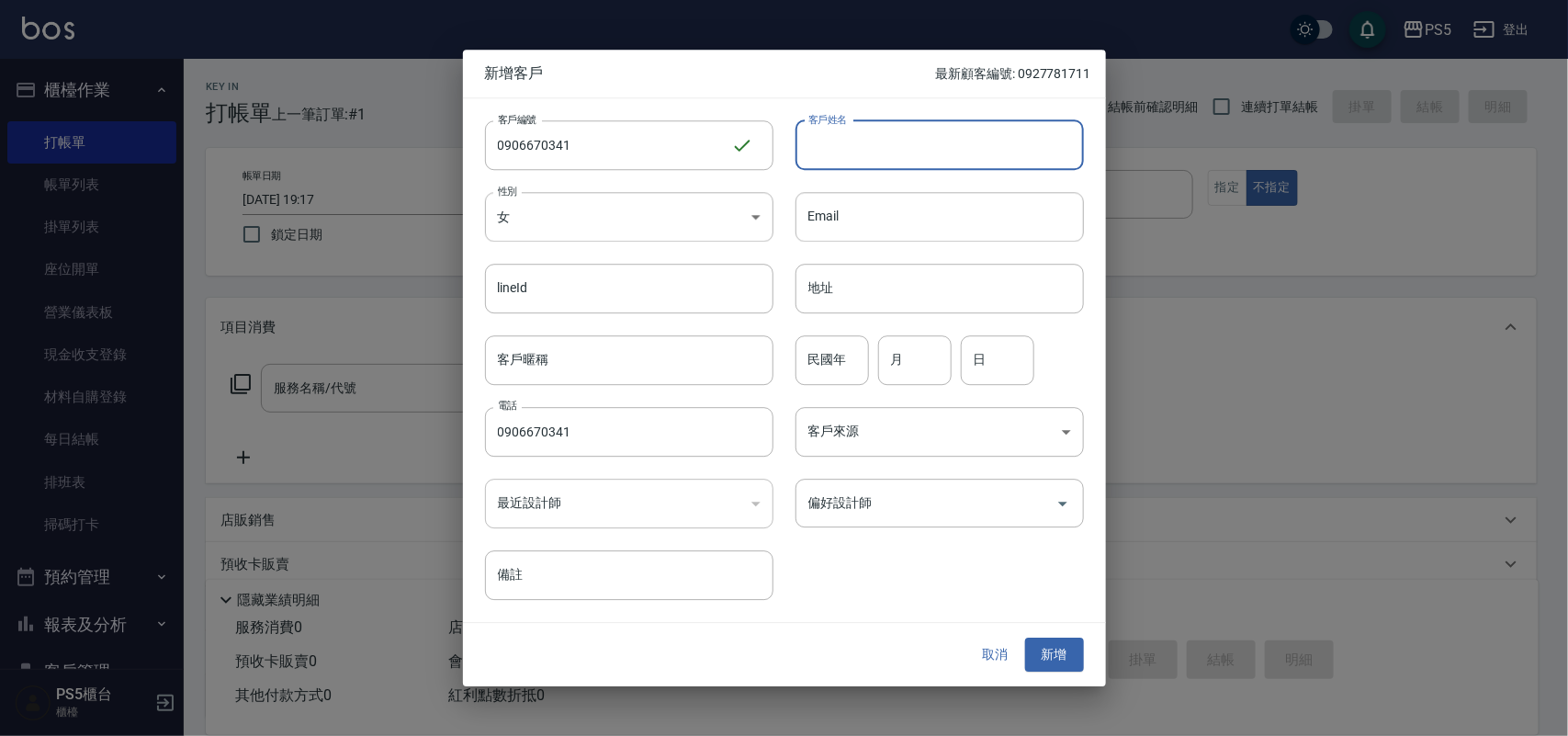
click at [869, 156] on input "客戶姓名" at bounding box center [939, 144] width 289 height 49
type input "[PERSON_NAME]"
click at [810, 367] on input "民國年" at bounding box center [832, 359] width 74 height 49
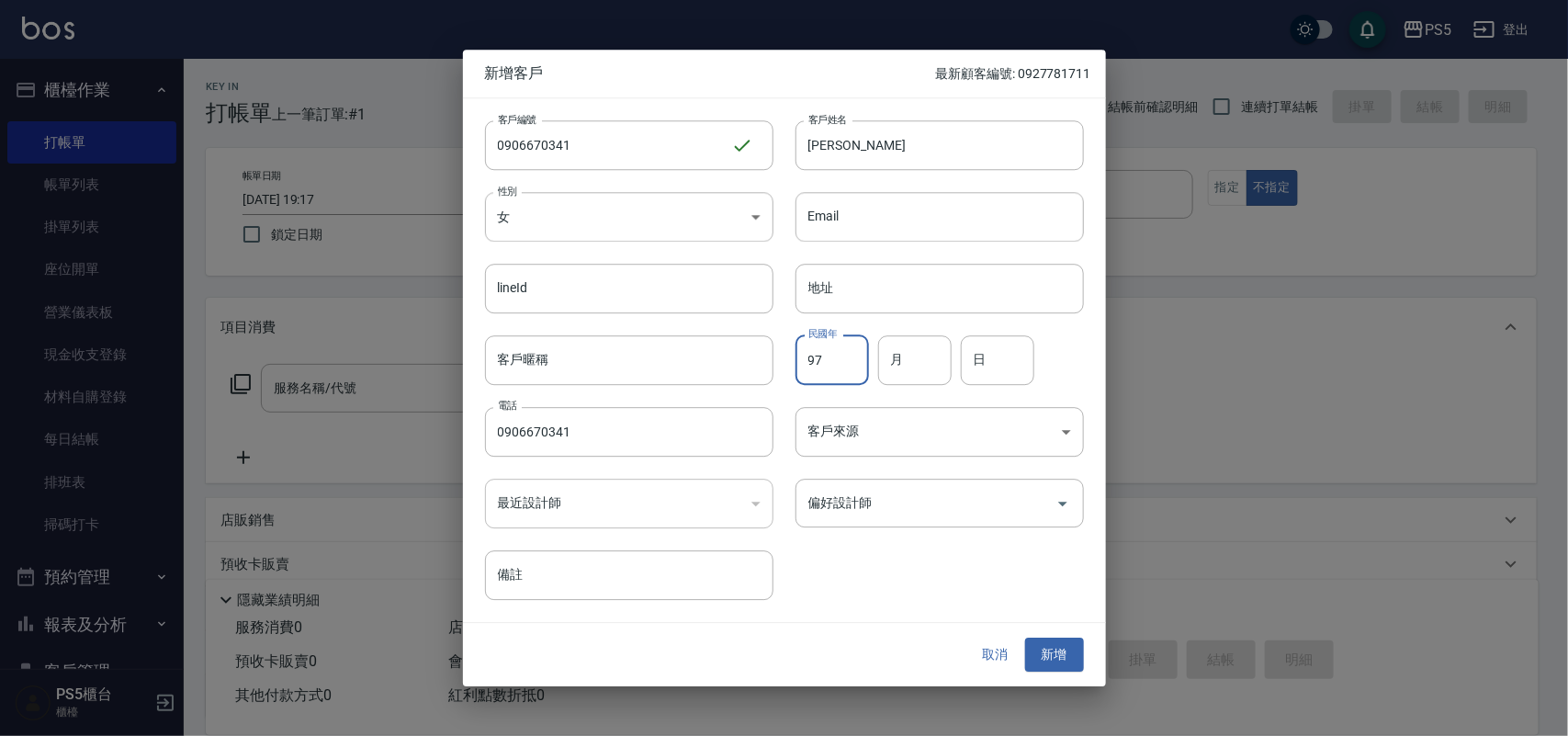
type input "97"
type input "9"
type input "17"
click at [1053, 653] on button "新增" at bounding box center [1054, 655] width 59 height 34
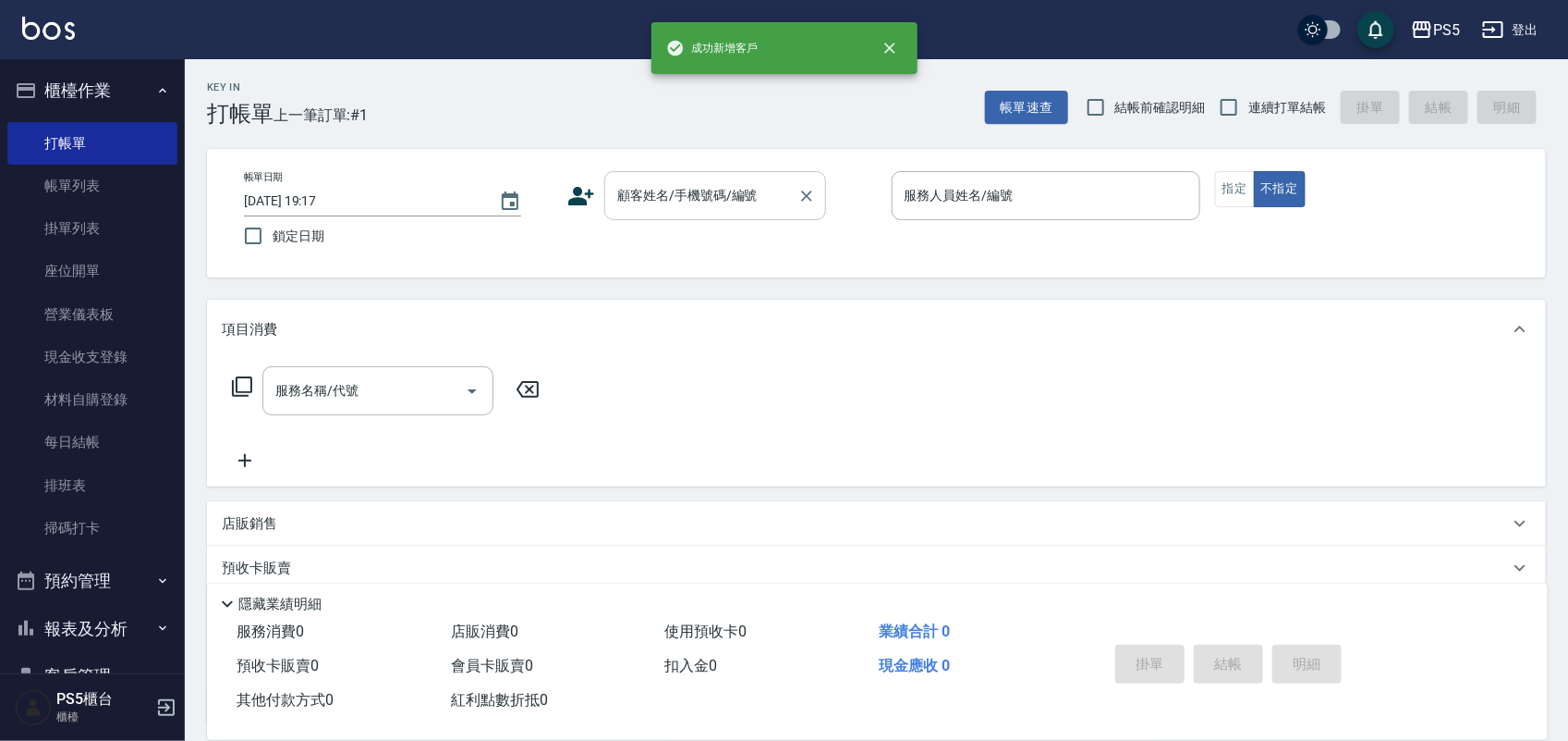
click at [759, 196] on input "顧客姓名/手機號碼/編號" at bounding box center [702, 195] width 177 height 32
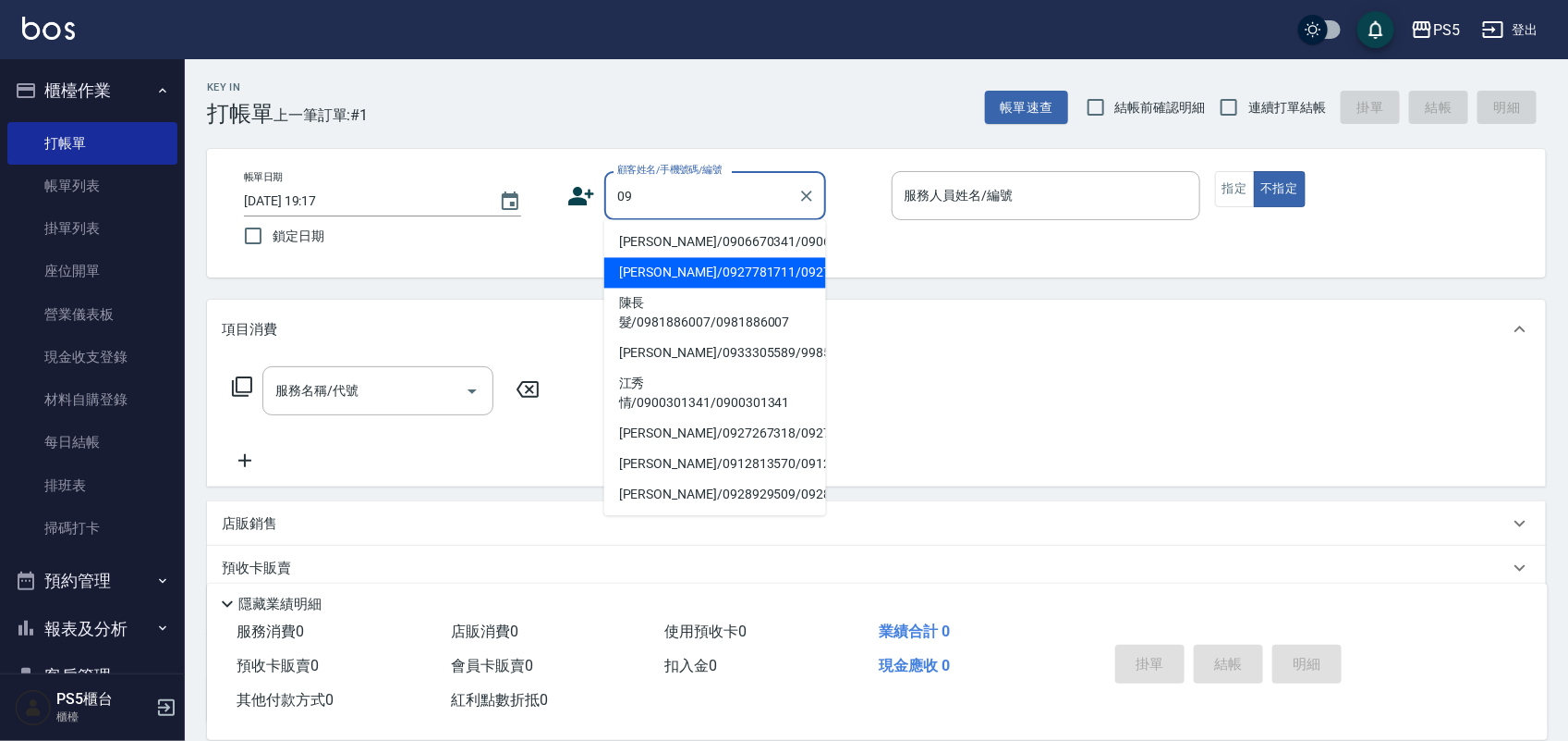
click at [661, 229] on li "[PERSON_NAME]/0906670341/0906670341" at bounding box center [715, 242] width 222 height 30
type input "[PERSON_NAME]/0906670341/0906670341"
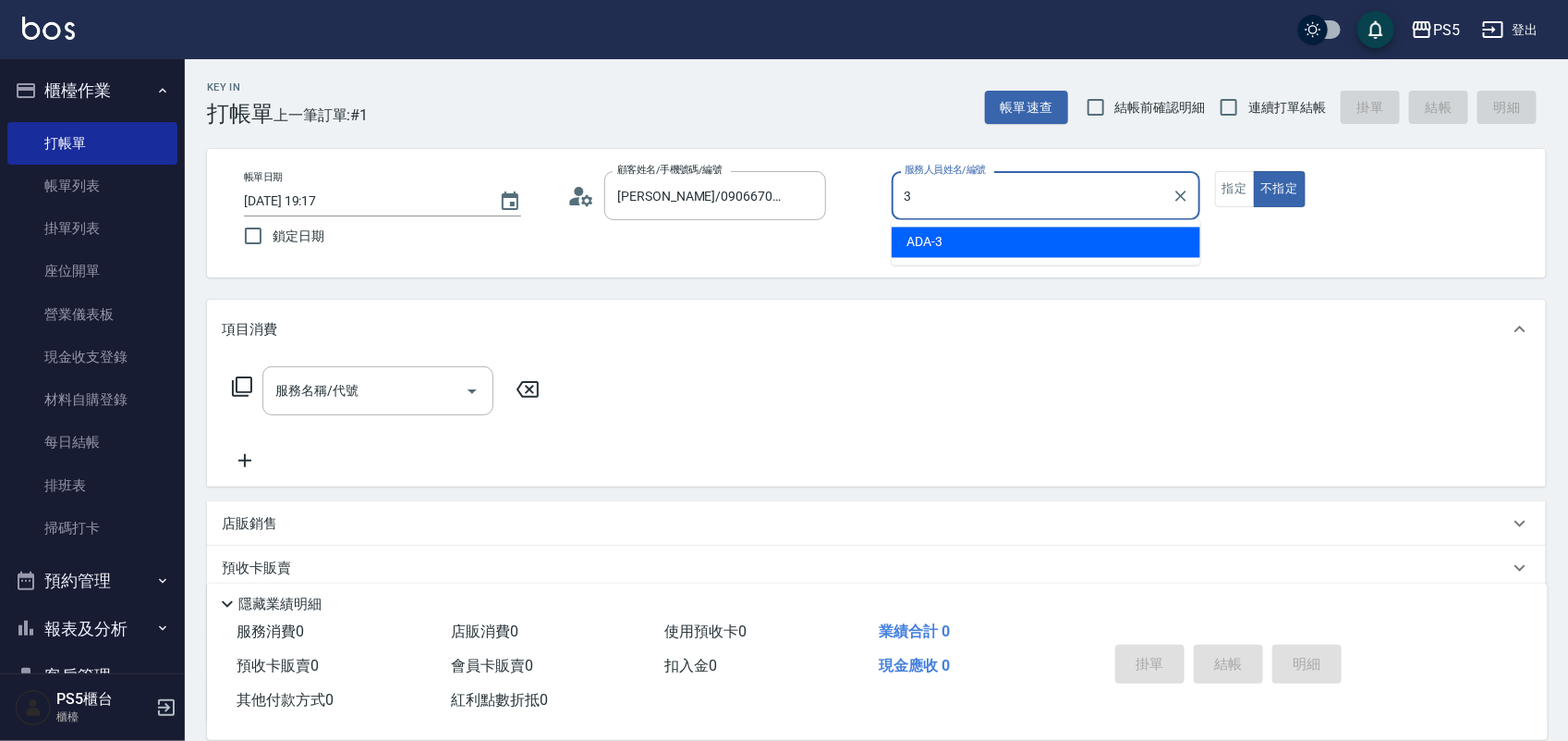
type input "ADA-3"
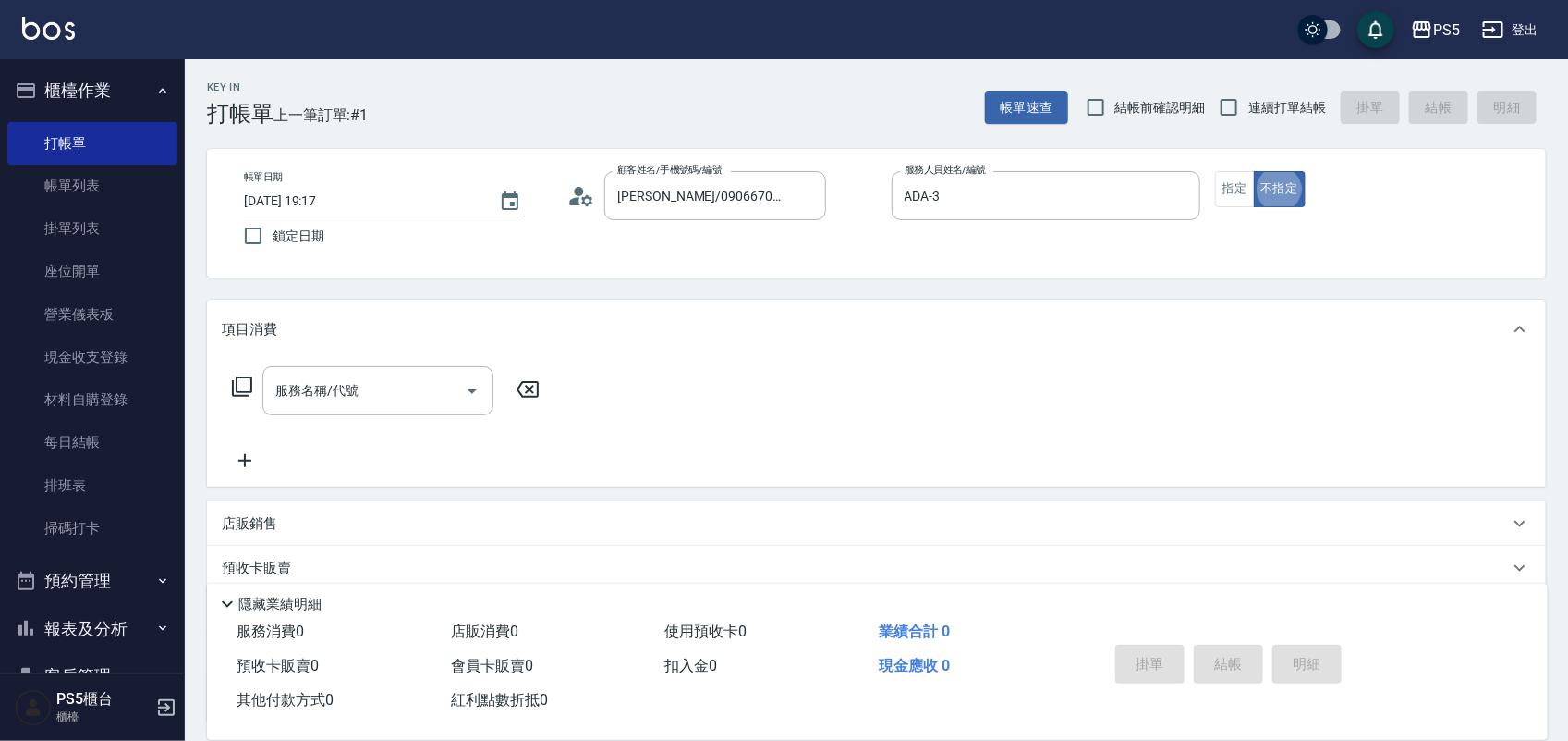
type button "false"
type input "41"
click at [1225, 172] on button "指定" at bounding box center [1235, 188] width 40 height 36
click at [348, 370] on div "服務名稱/代號" at bounding box center [377, 391] width 231 height 49
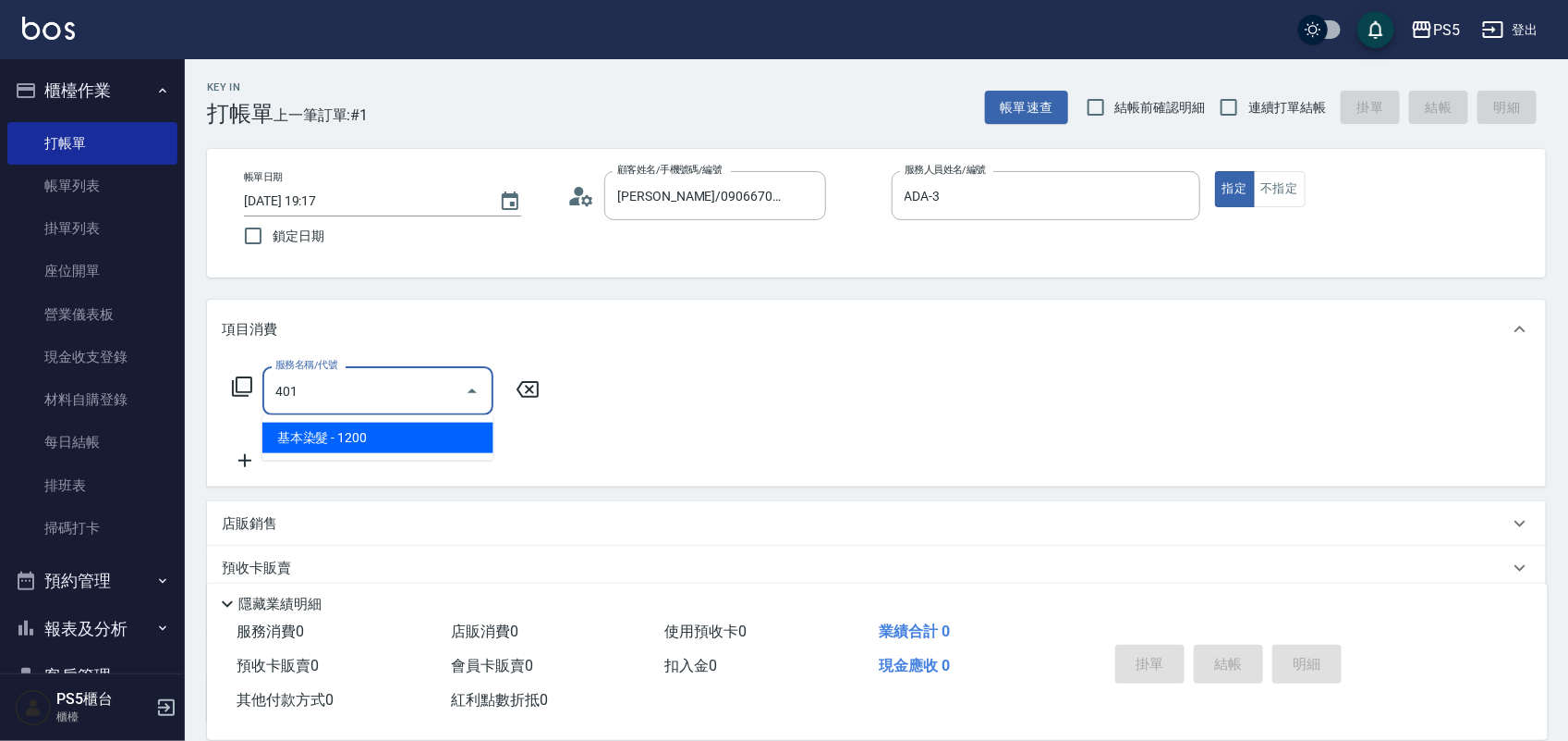
type input "基本染髮(401)"
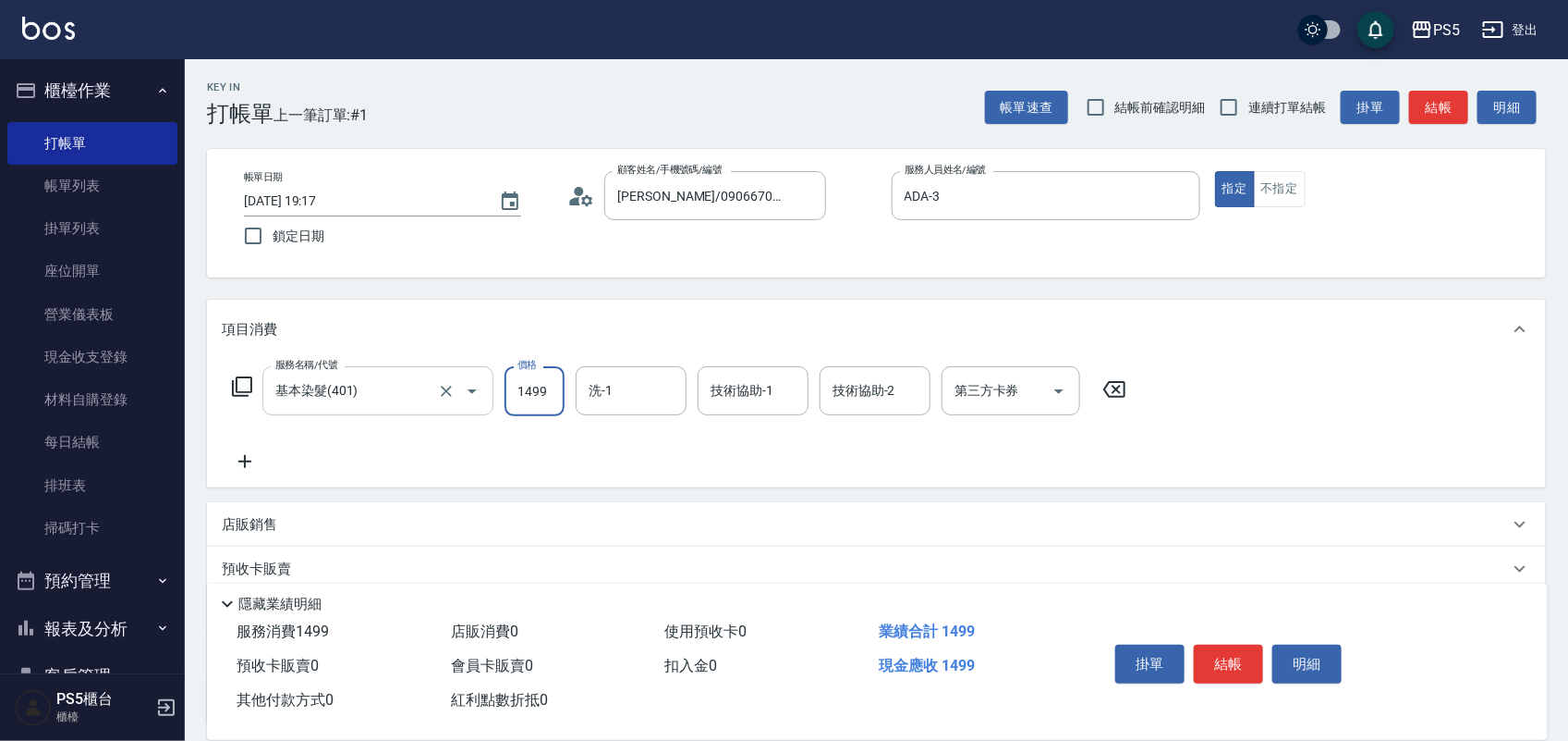
type input "1499"
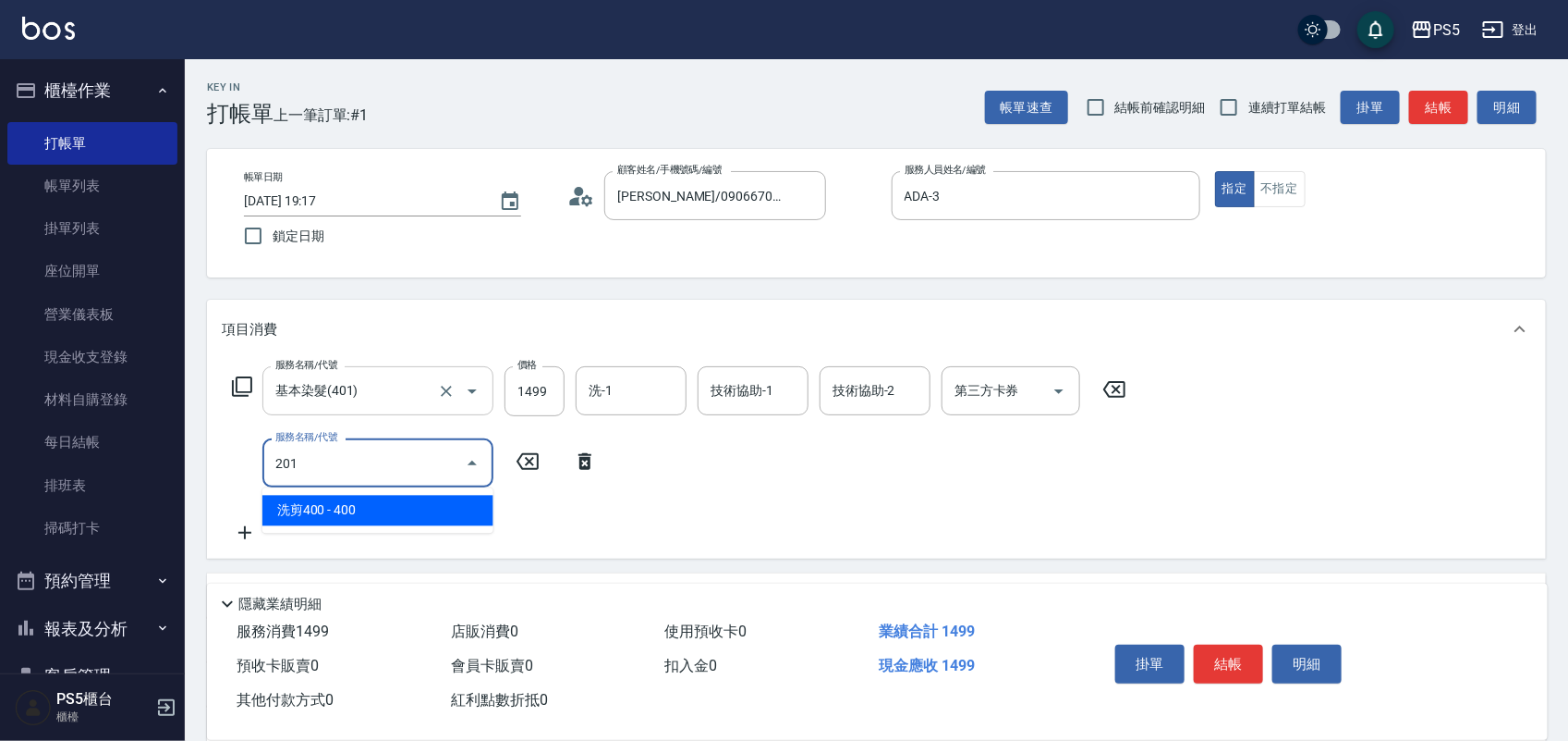
type input "洗剪400(201)"
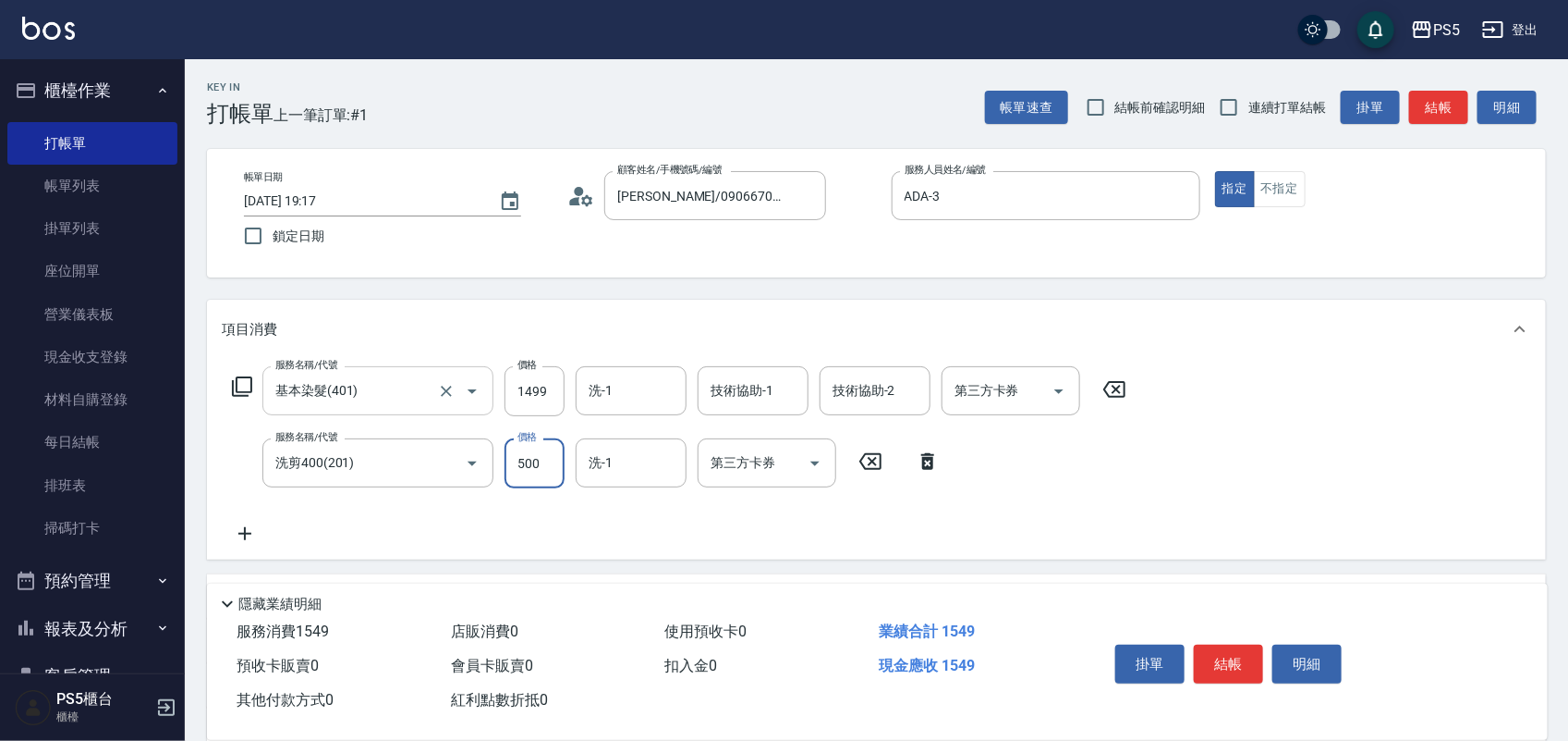
type input "500"
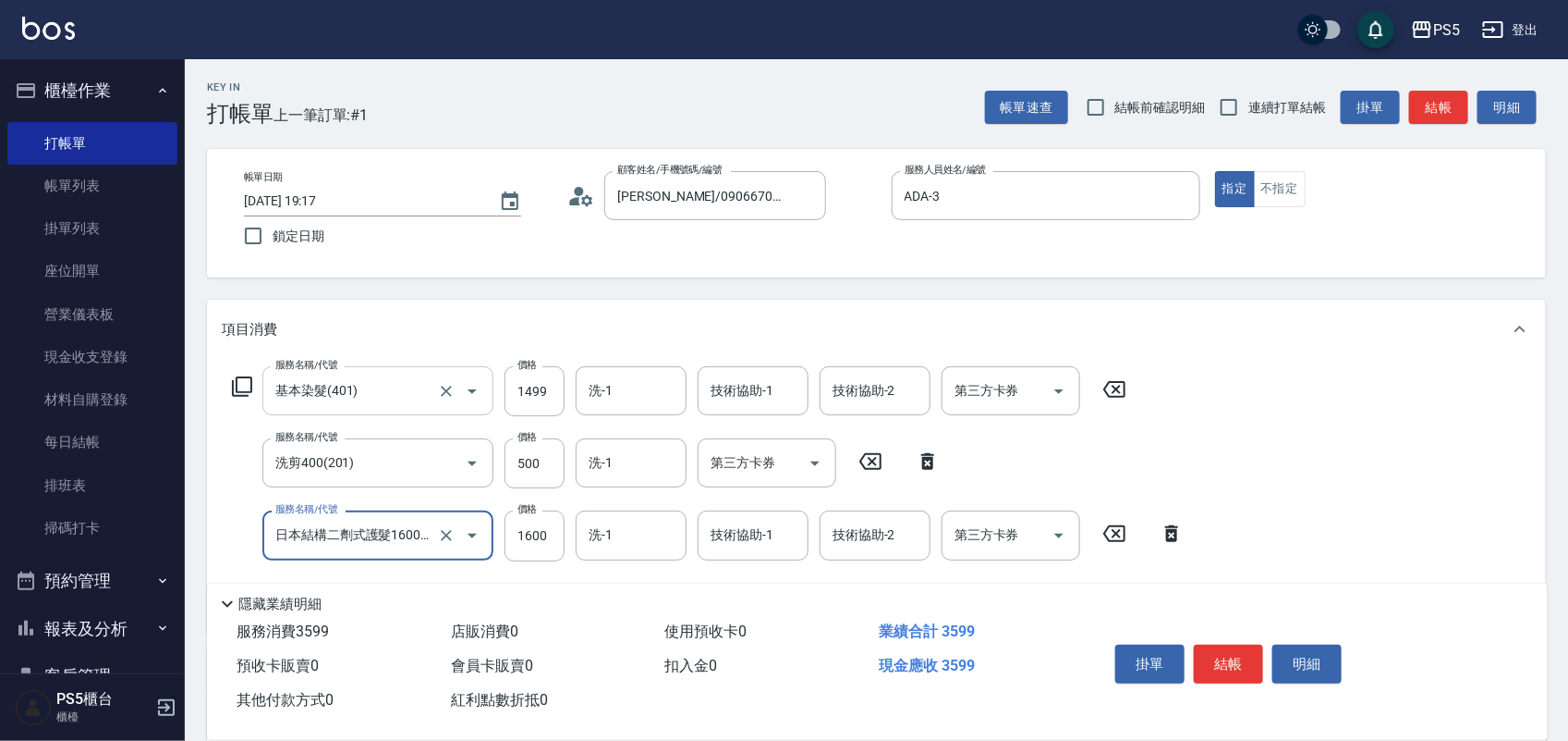
type input "日本結構二劑式護髮1600(904)"
click at [653, 242] on div "帳單日期 [DATE] 19:17 鎖定日期 顧客姓名/手機號碼/編號 [PERSON_NAME]/0906670341/0906670341 顧客姓名/手機…" at bounding box center [876, 213] width 1294 height 84
click at [1206, 654] on button "結帳" at bounding box center [1228, 664] width 69 height 39
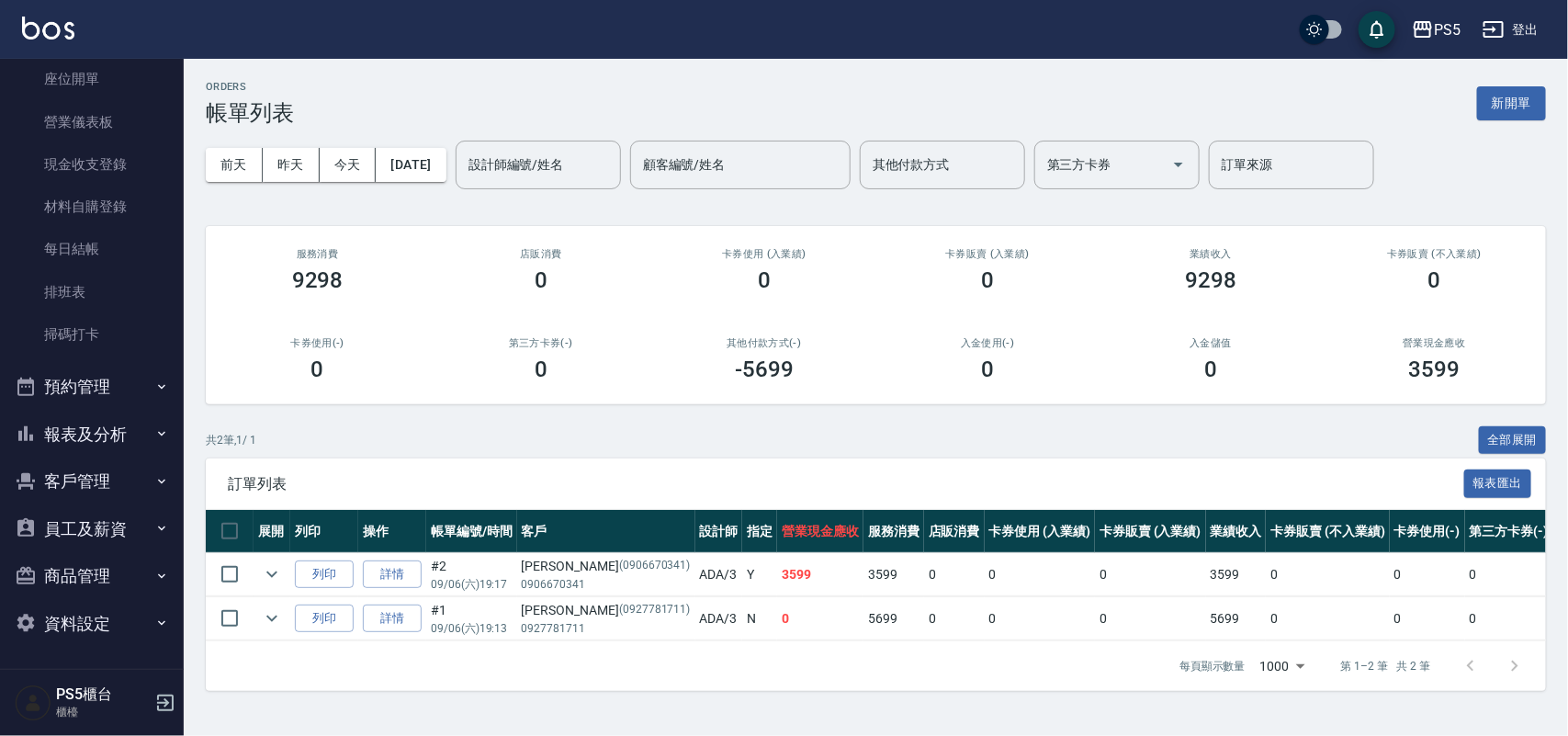
click at [138, 429] on button "報表及分析" at bounding box center [92, 434] width 169 height 47
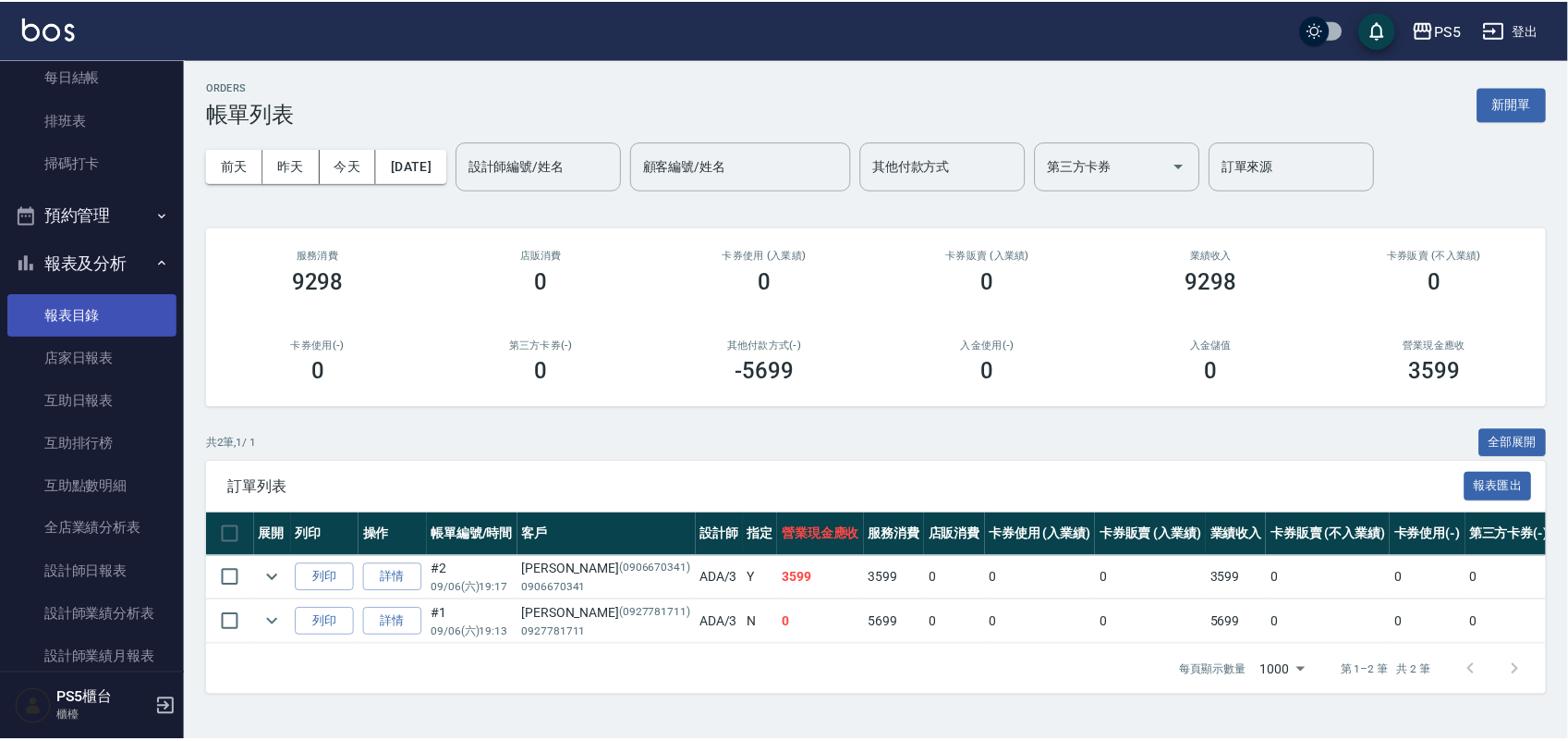
scroll to position [653, 0]
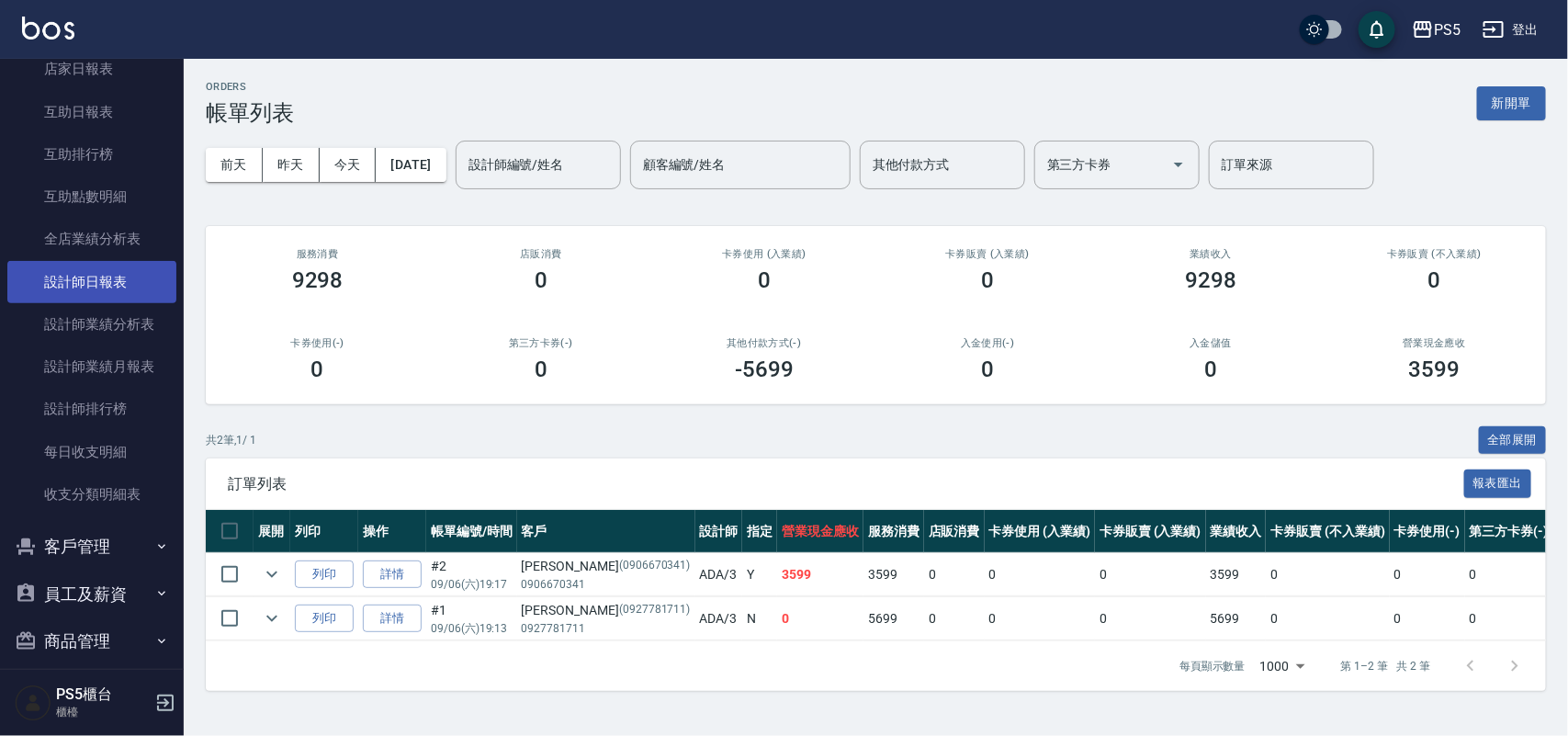
click at [94, 277] on link "設計師日報表" at bounding box center [92, 282] width 169 height 43
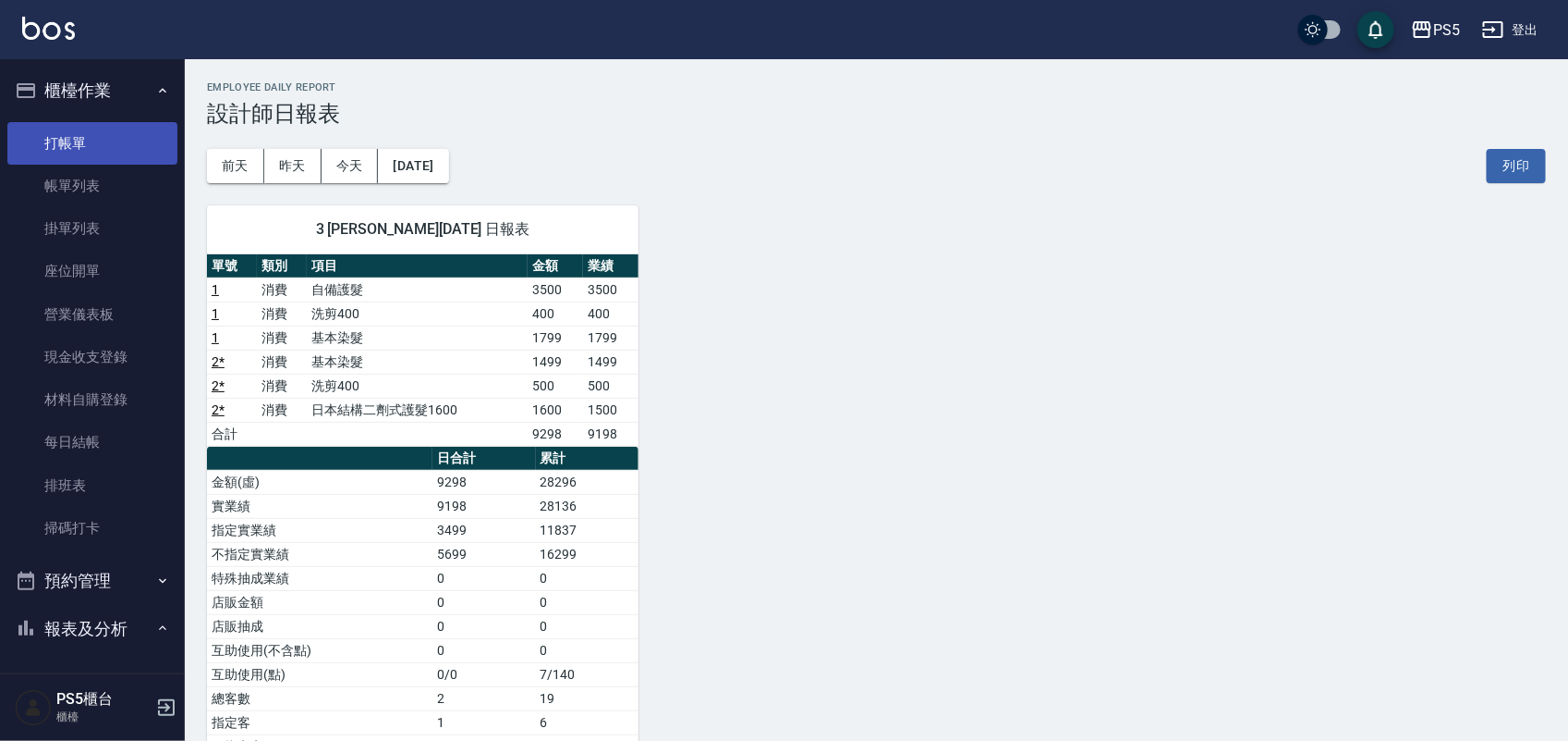
click at [103, 130] on link "打帳單" at bounding box center [93, 143] width 170 height 43
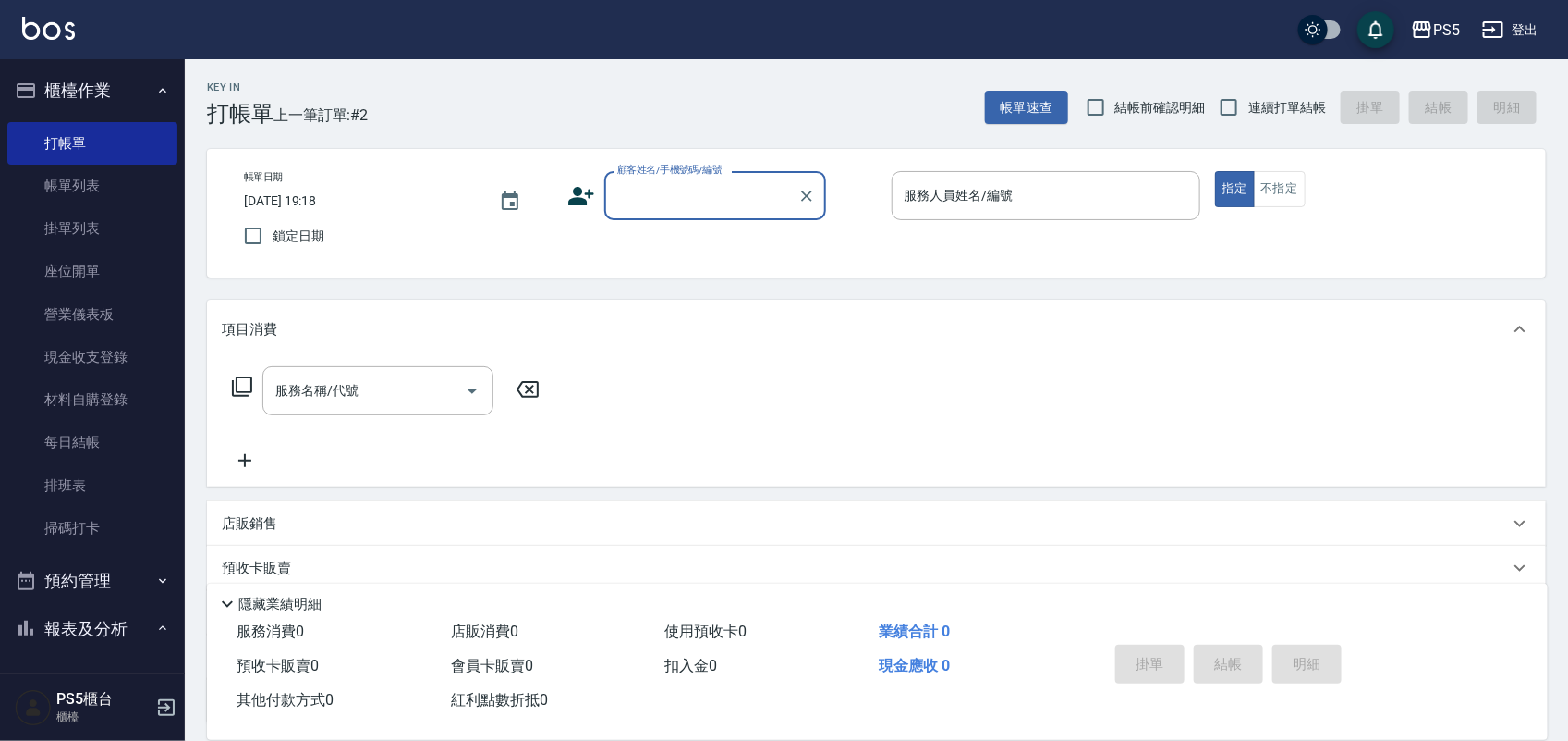
click at [116, 74] on button "櫃檯作業" at bounding box center [93, 90] width 170 height 48
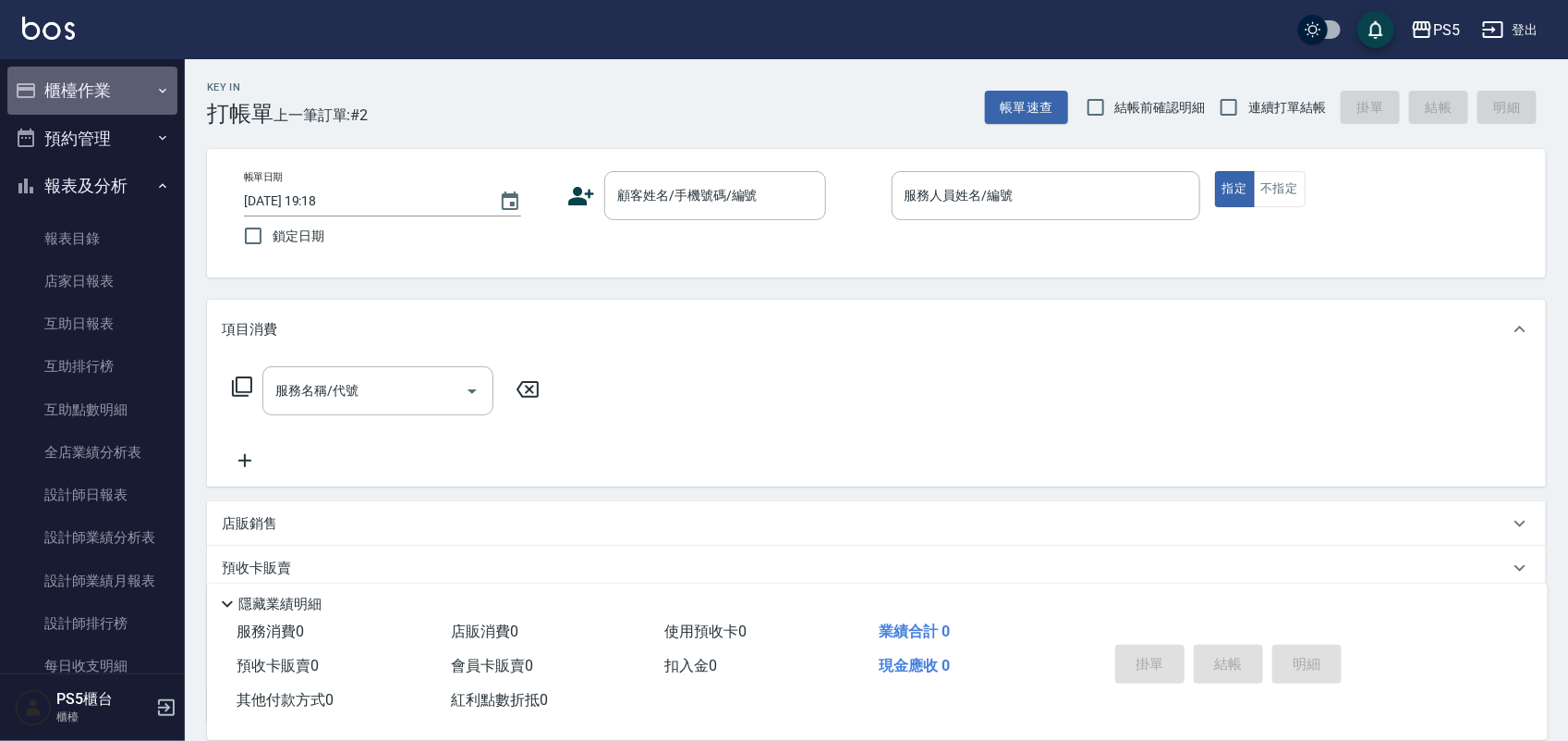
click at [116, 74] on button "櫃檯作業" at bounding box center [93, 90] width 170 height 48
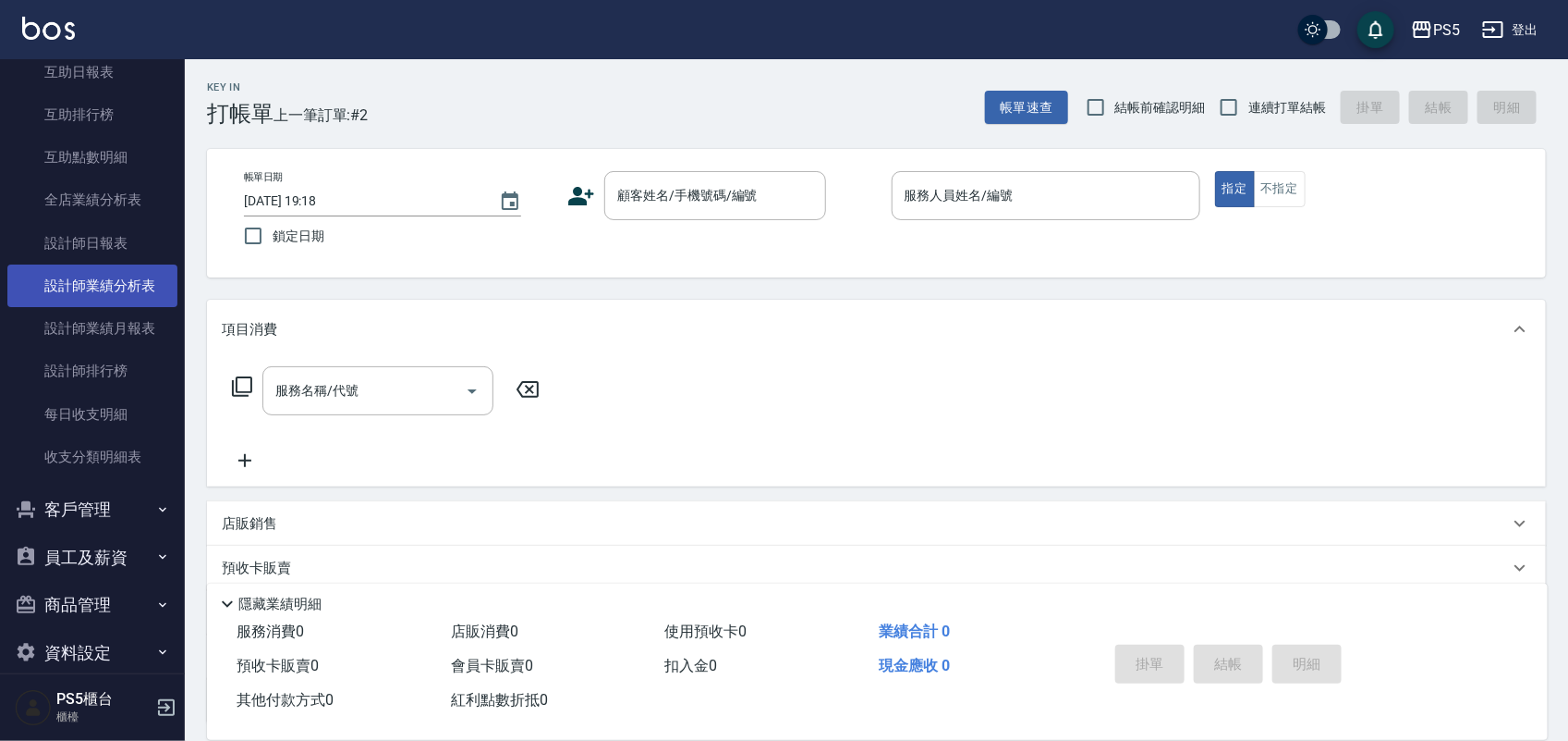
scroll to position [720, 0]
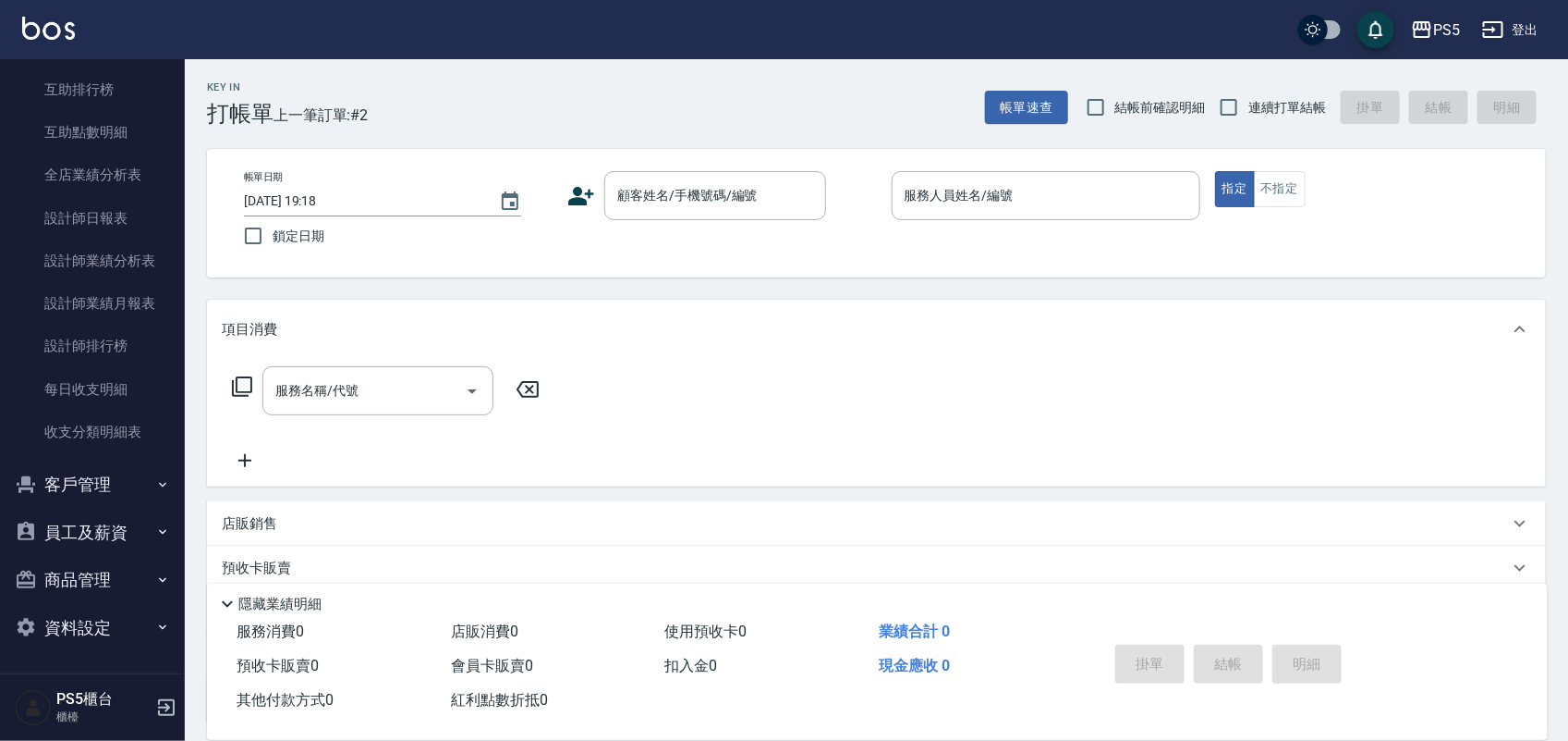
click at [102, 492] on button "客戶管理" at bounding box center [93, 484] width 170 height 48
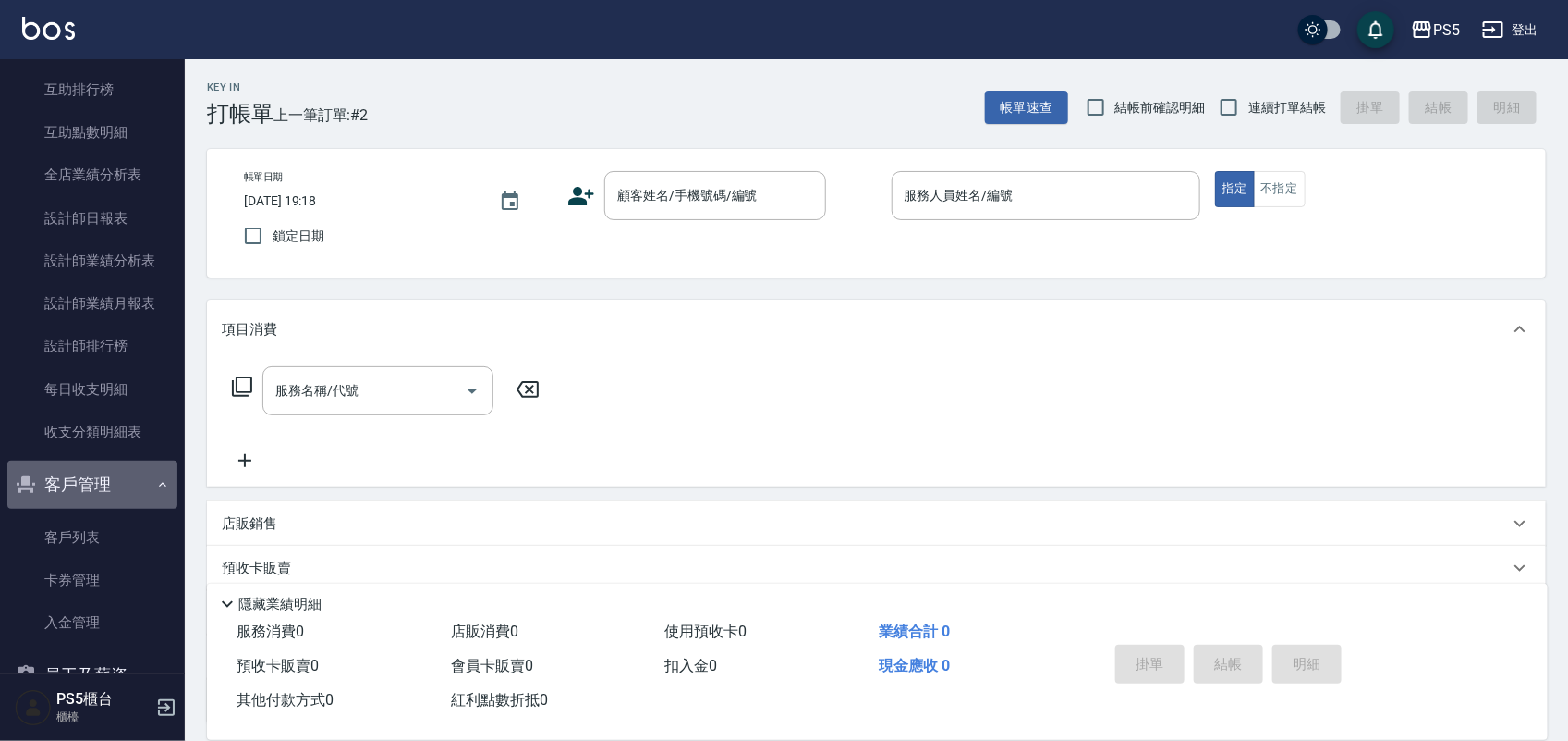
click at [102, 492] on button "客戶管理" at bounding box center [93, 484] width 170 height 48
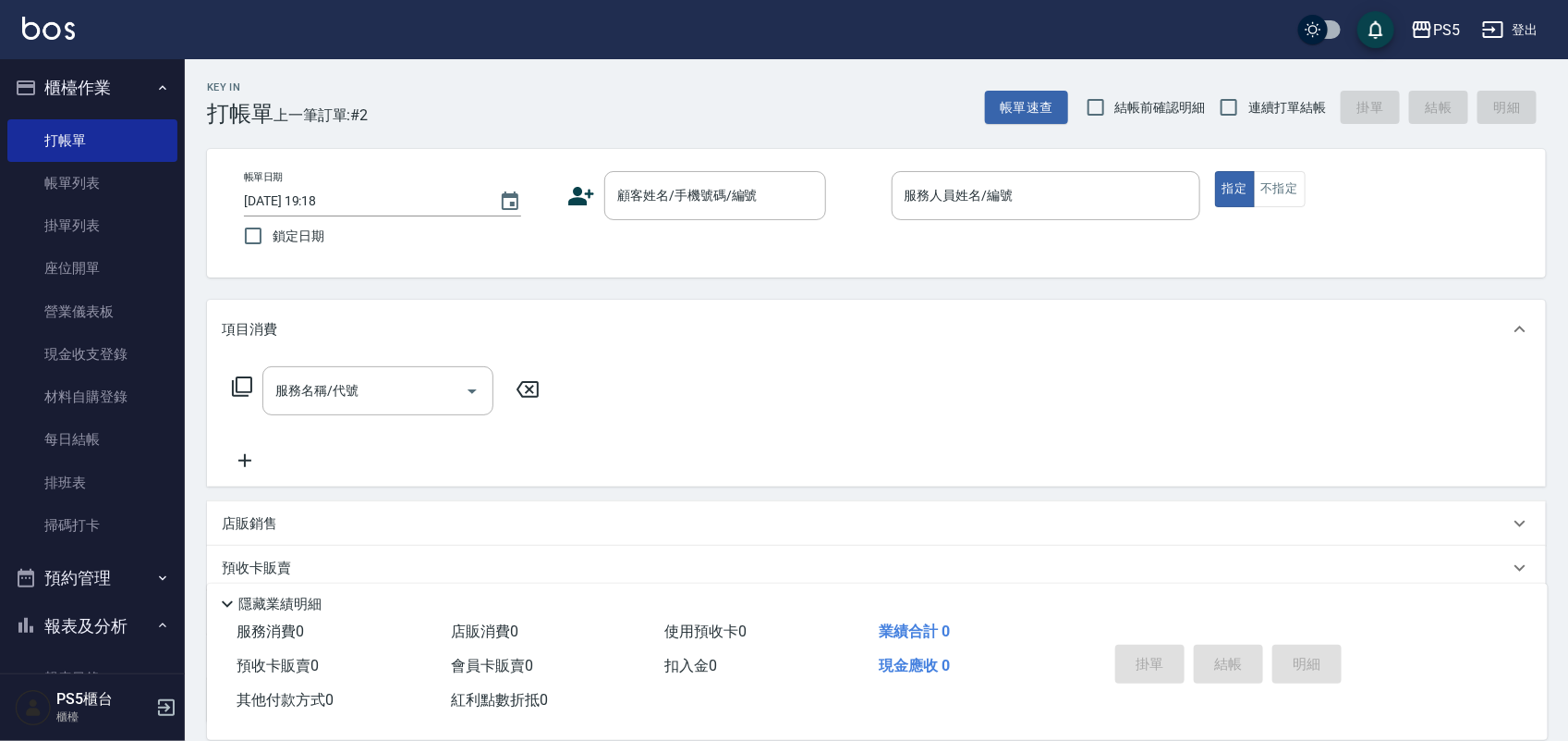
scroll to position [0, 0]
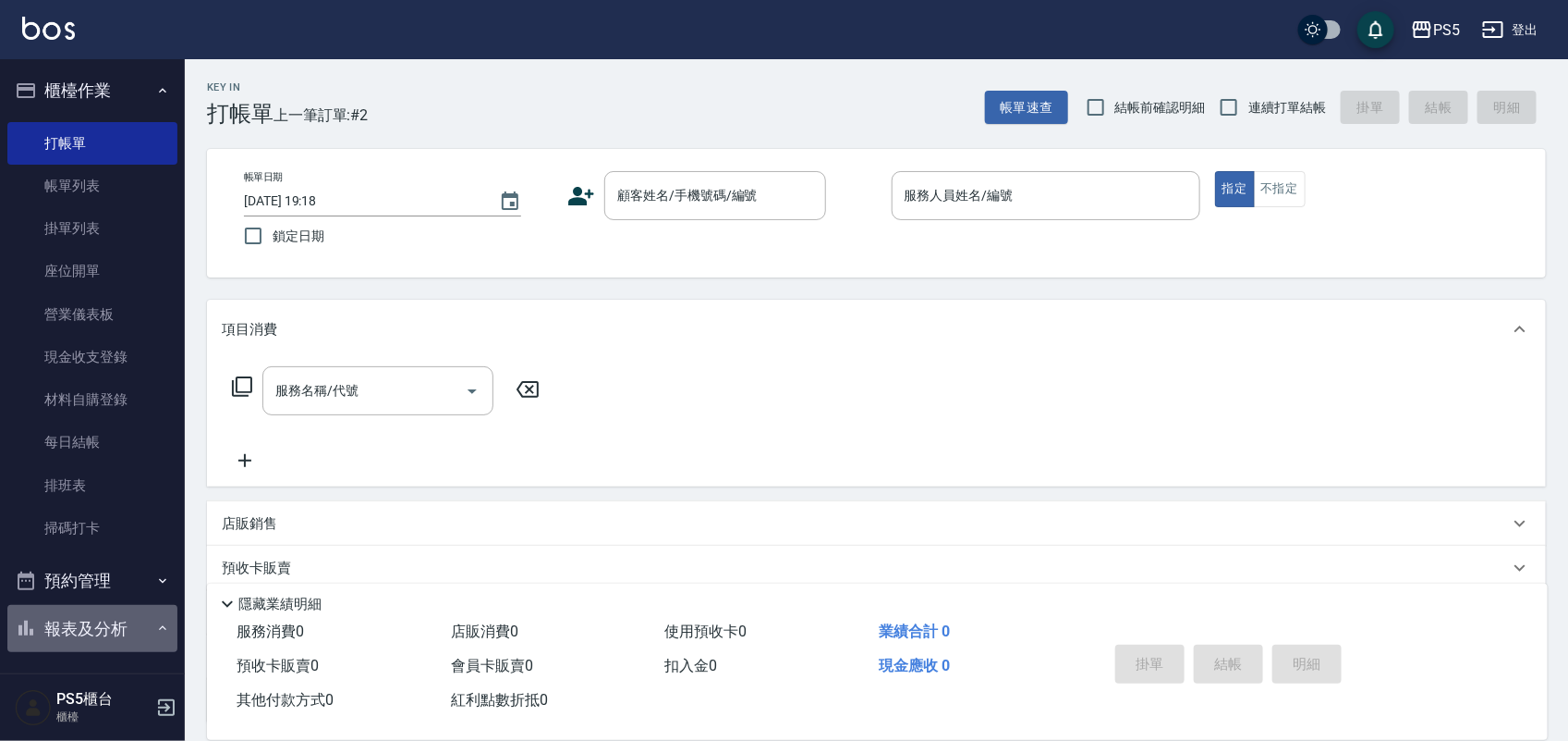
click at [133, 631] on button "報表及分析" at bounding box center [93, 628] width 170 height 48
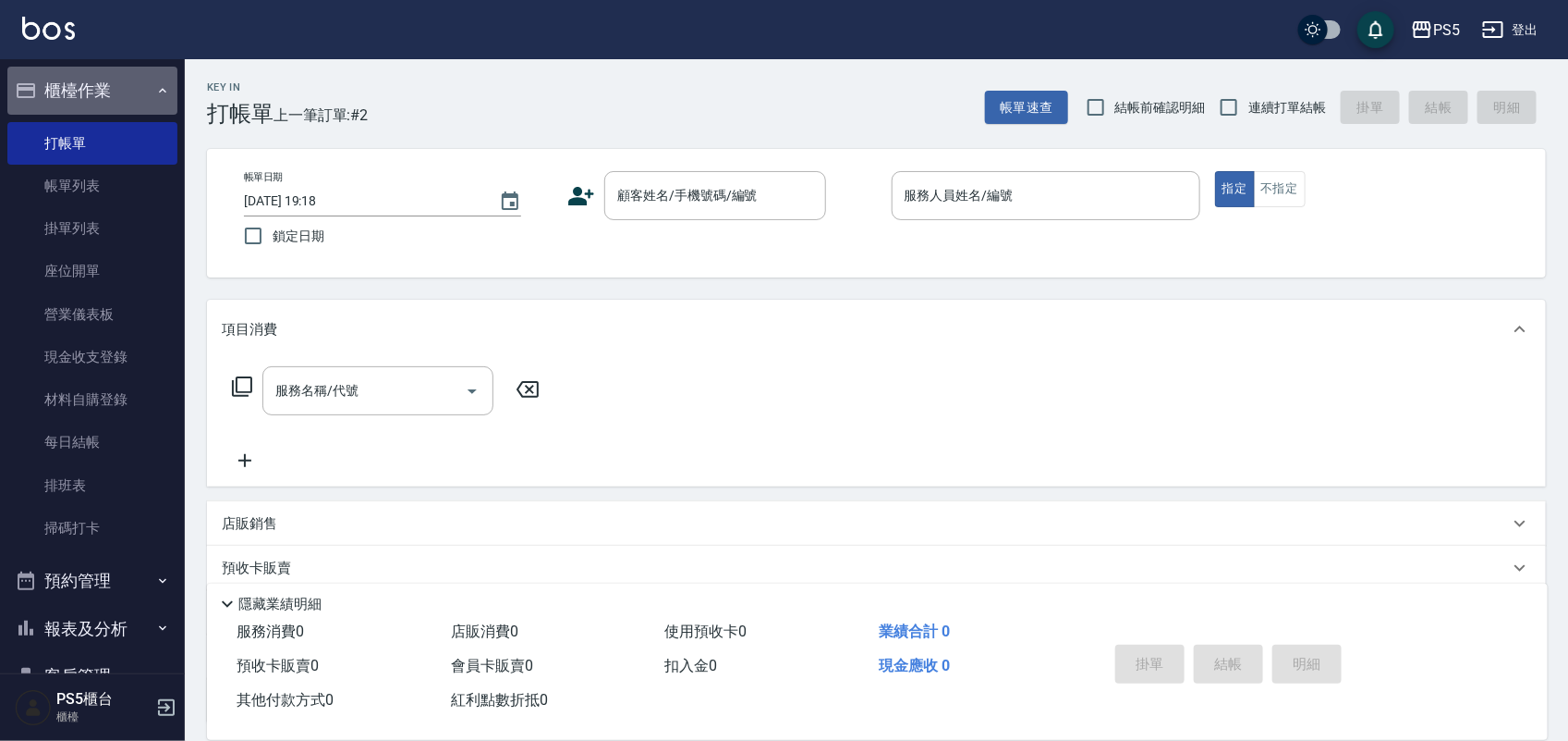
click at [132, 98] on button "櫃檯作業" at bounding box center [93, 90] width 170 height 48
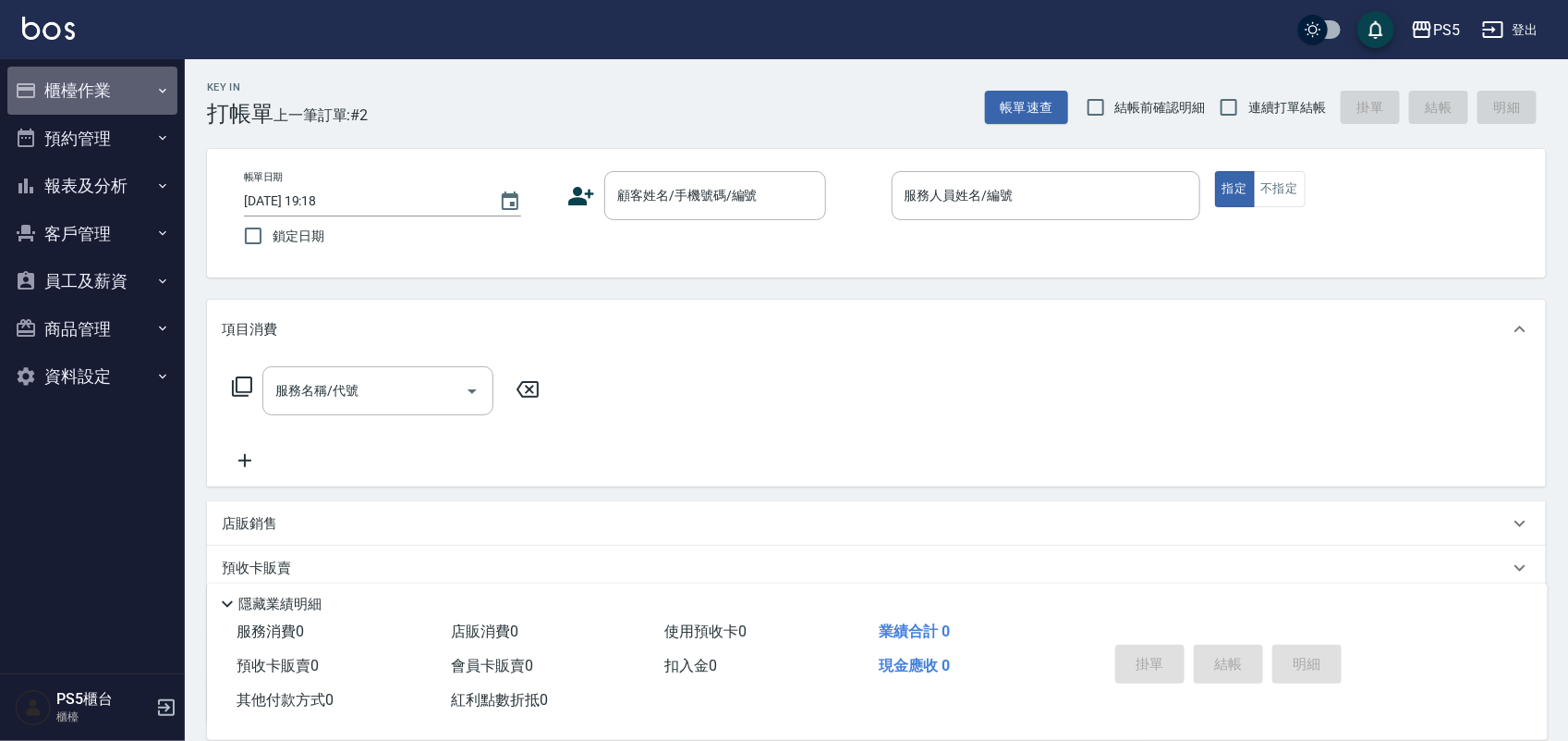
click at [134, 85] on button "櫃檯作業" at bounding box center [93, 90] width 170 height 48
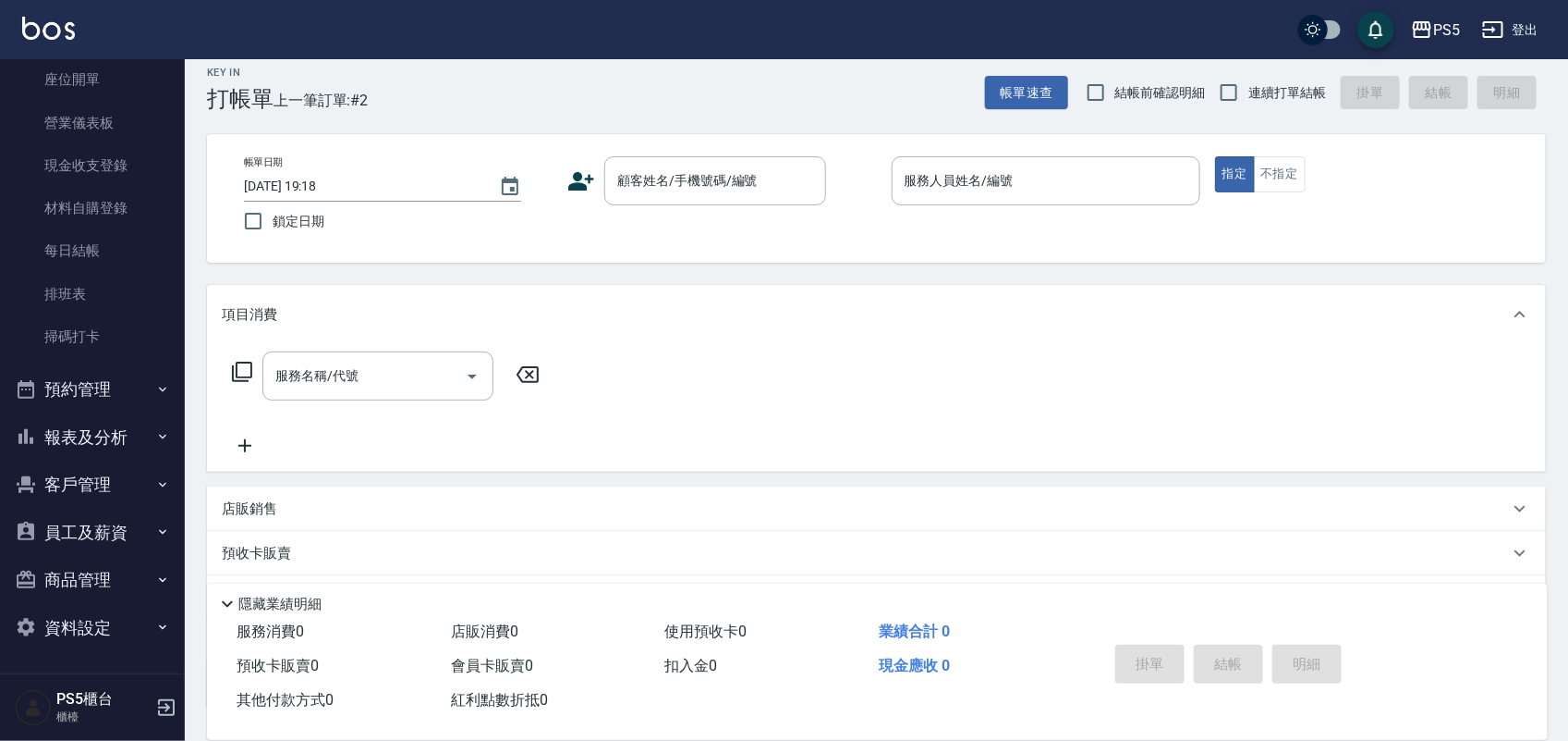
scroll to position [116, 0]
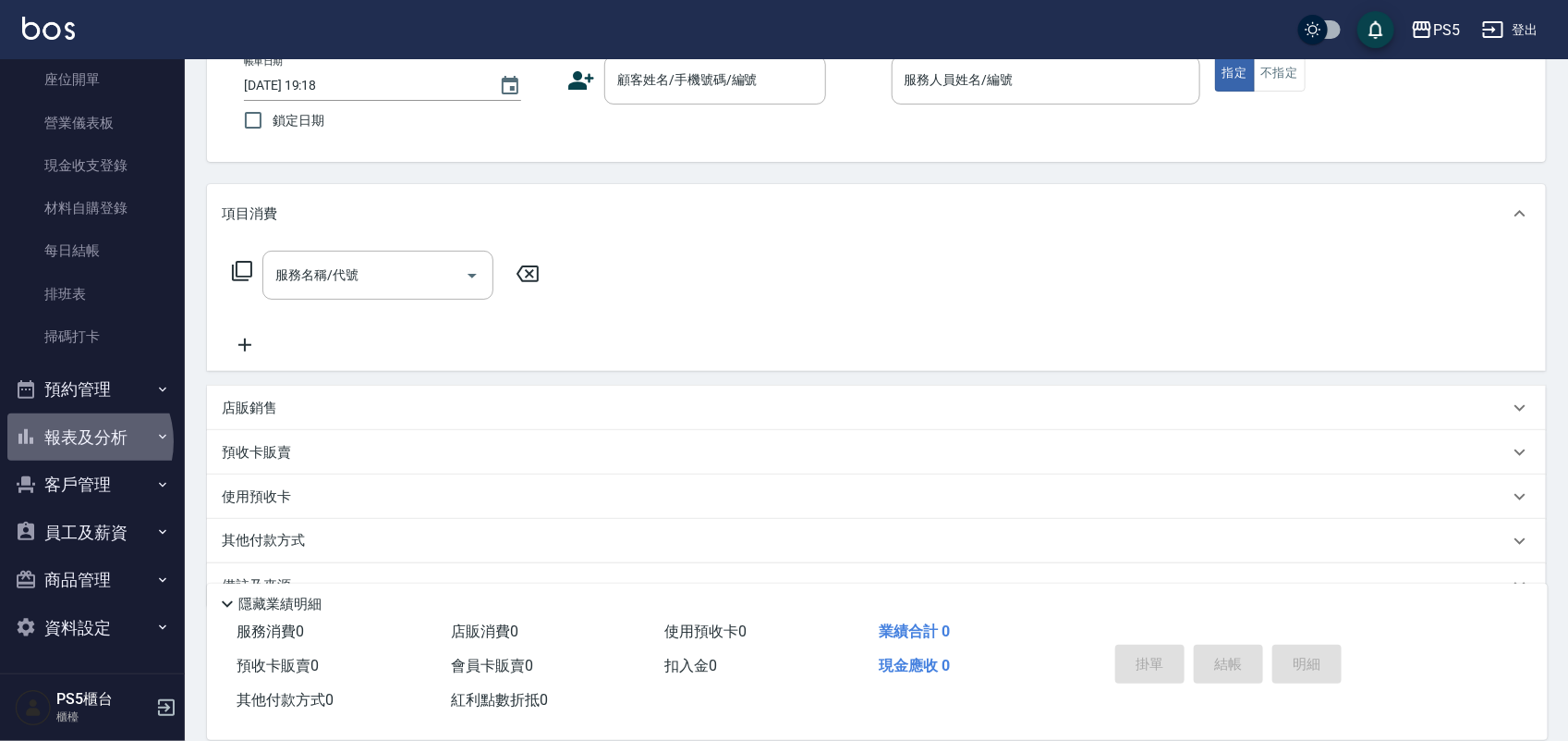
click at [80, 441] on button "報表及分析" at bounding box center [93, 437] width 170 height 48
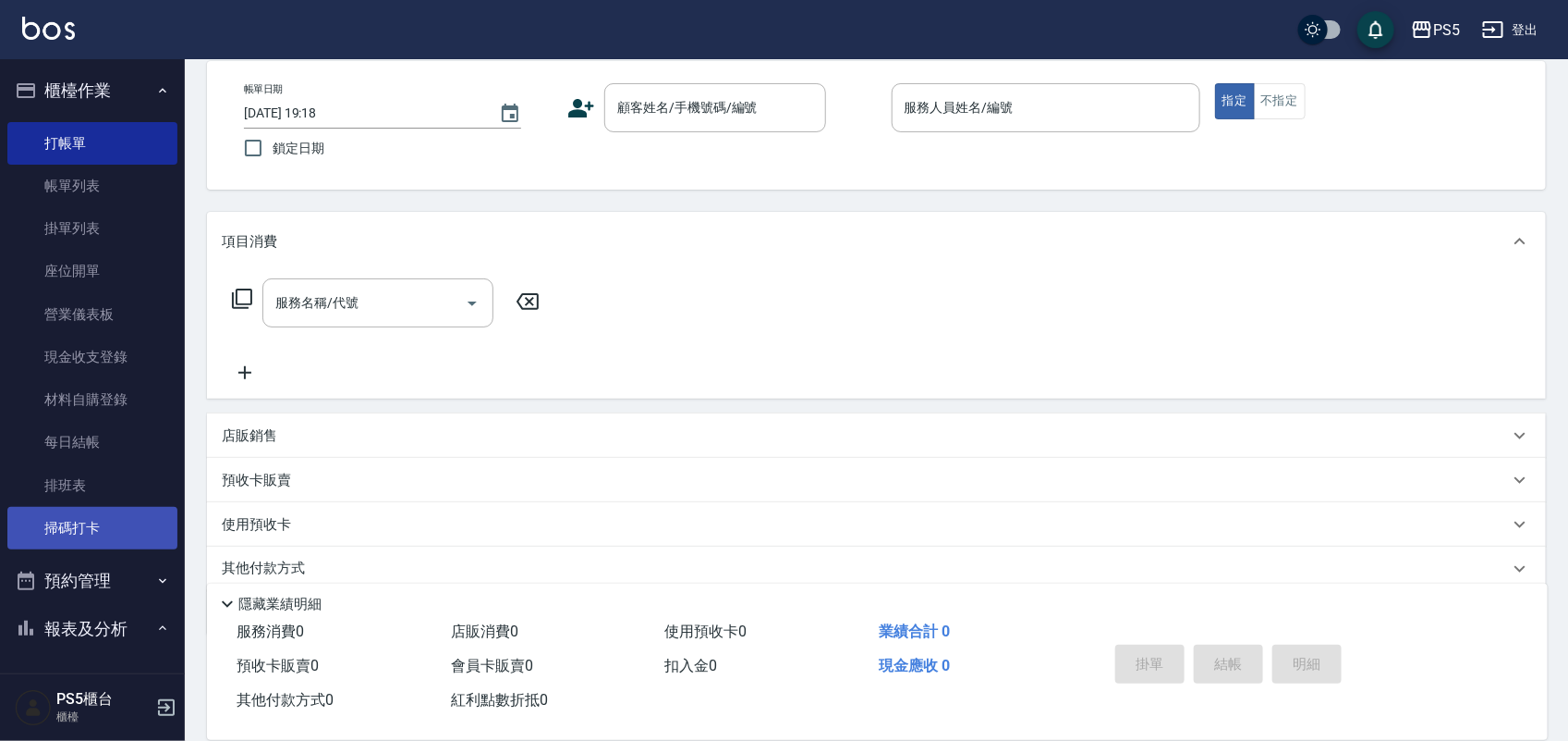
scroll to position [0, 0]
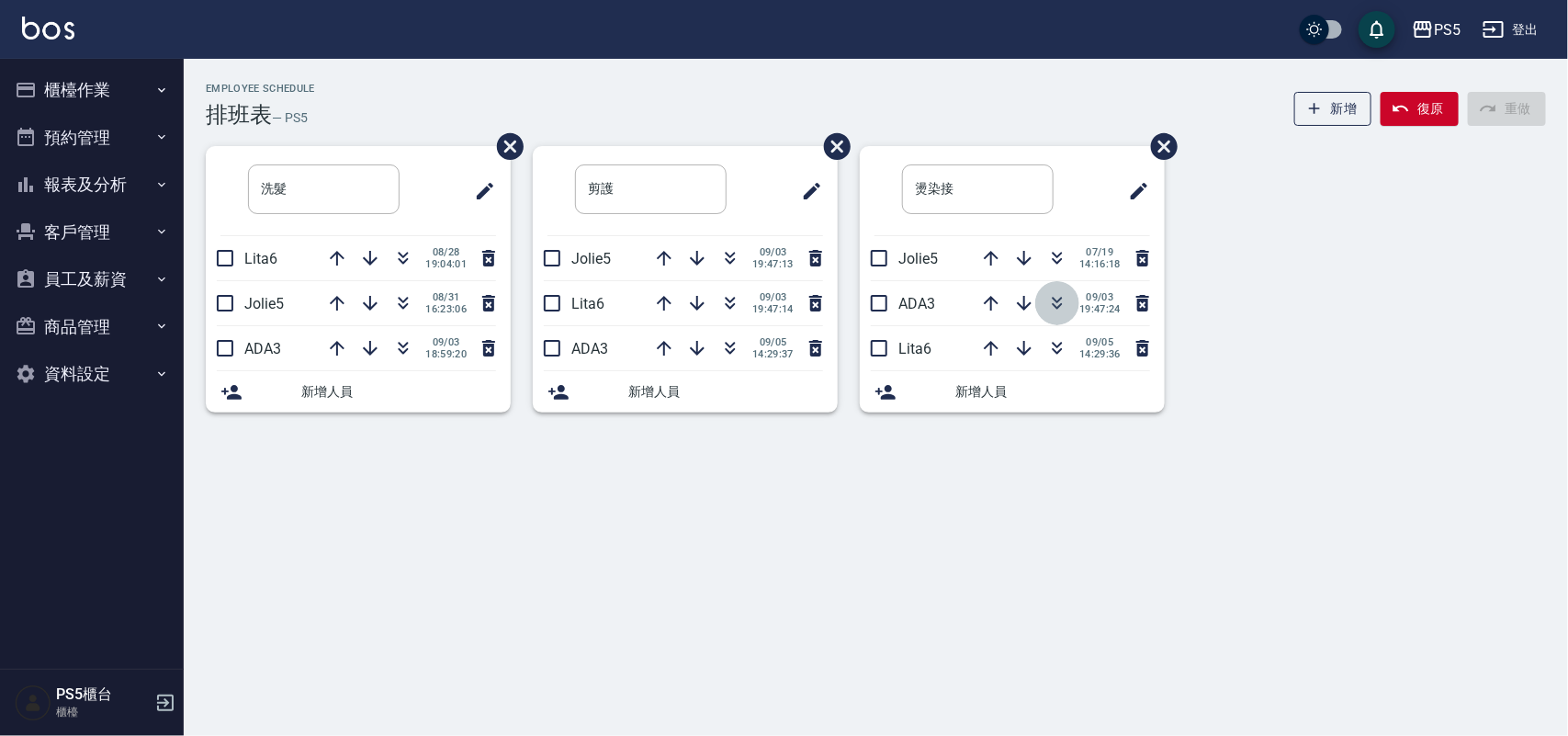
click at [1056, 298] on icon "button" at bounding box center [1057, 303] width 22 height 22
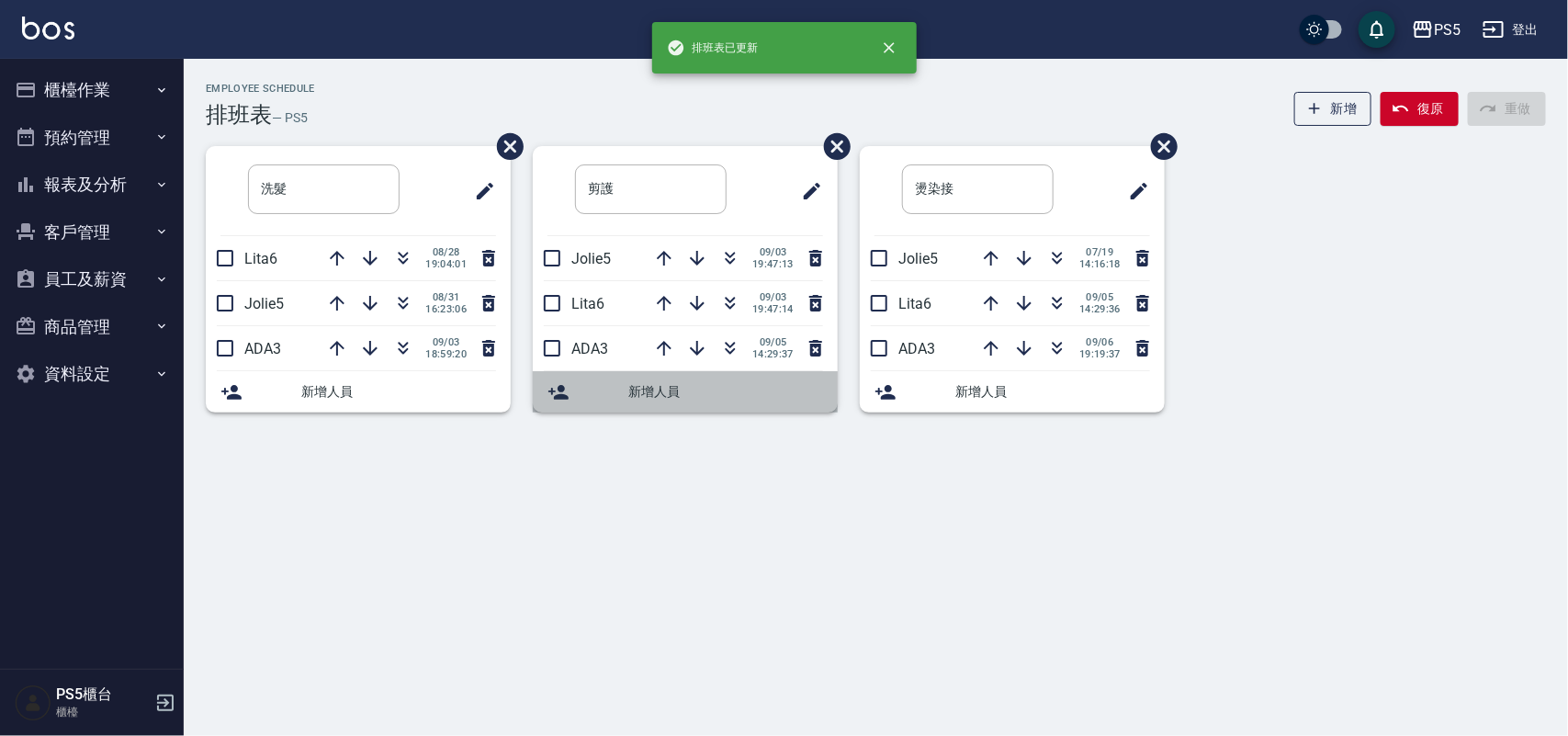
click at [566, 392] on icon at bounding box center [558, 392] width 22 height 22
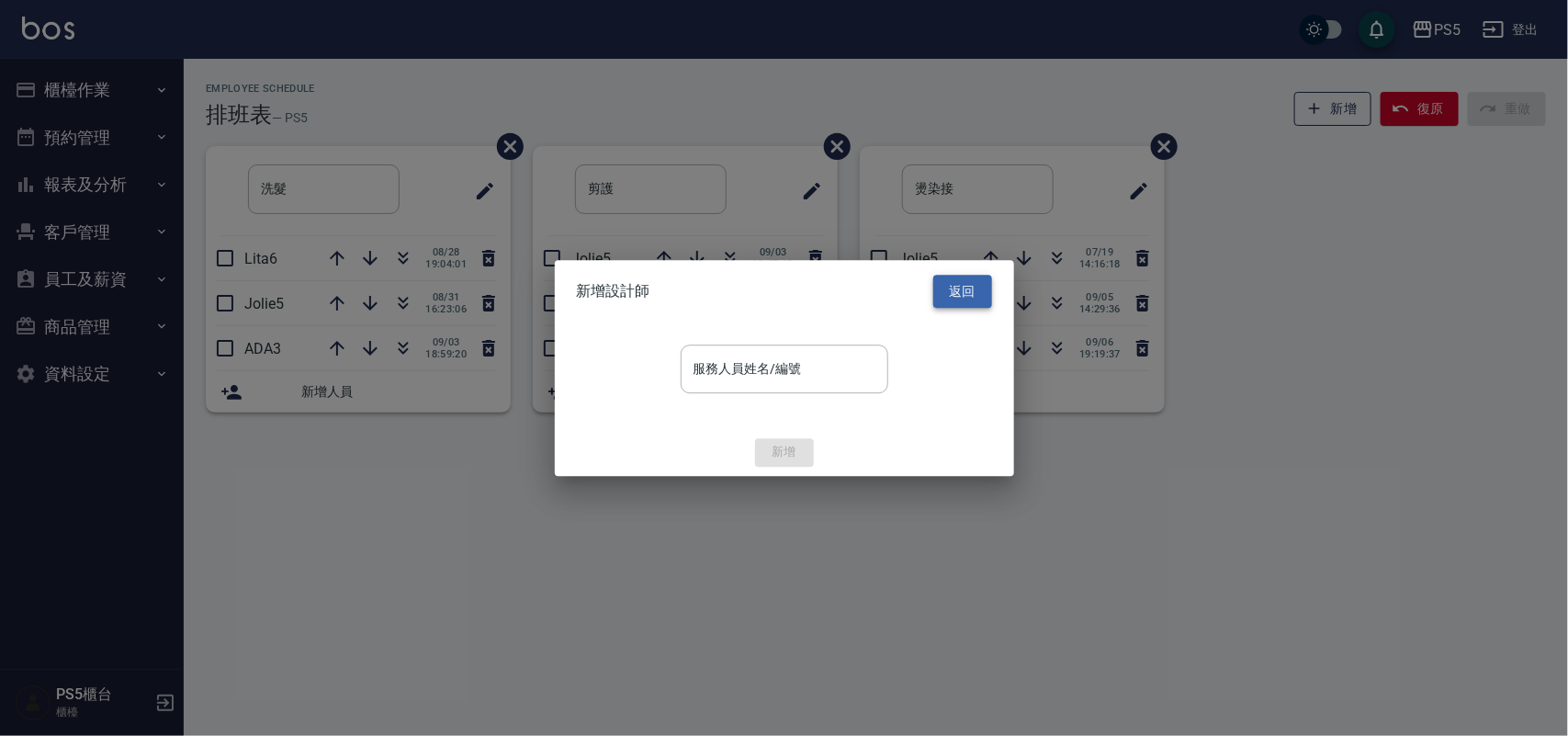
click at [947, 288] on button "返回" at bounding box center [962, 291] width 59 height 34
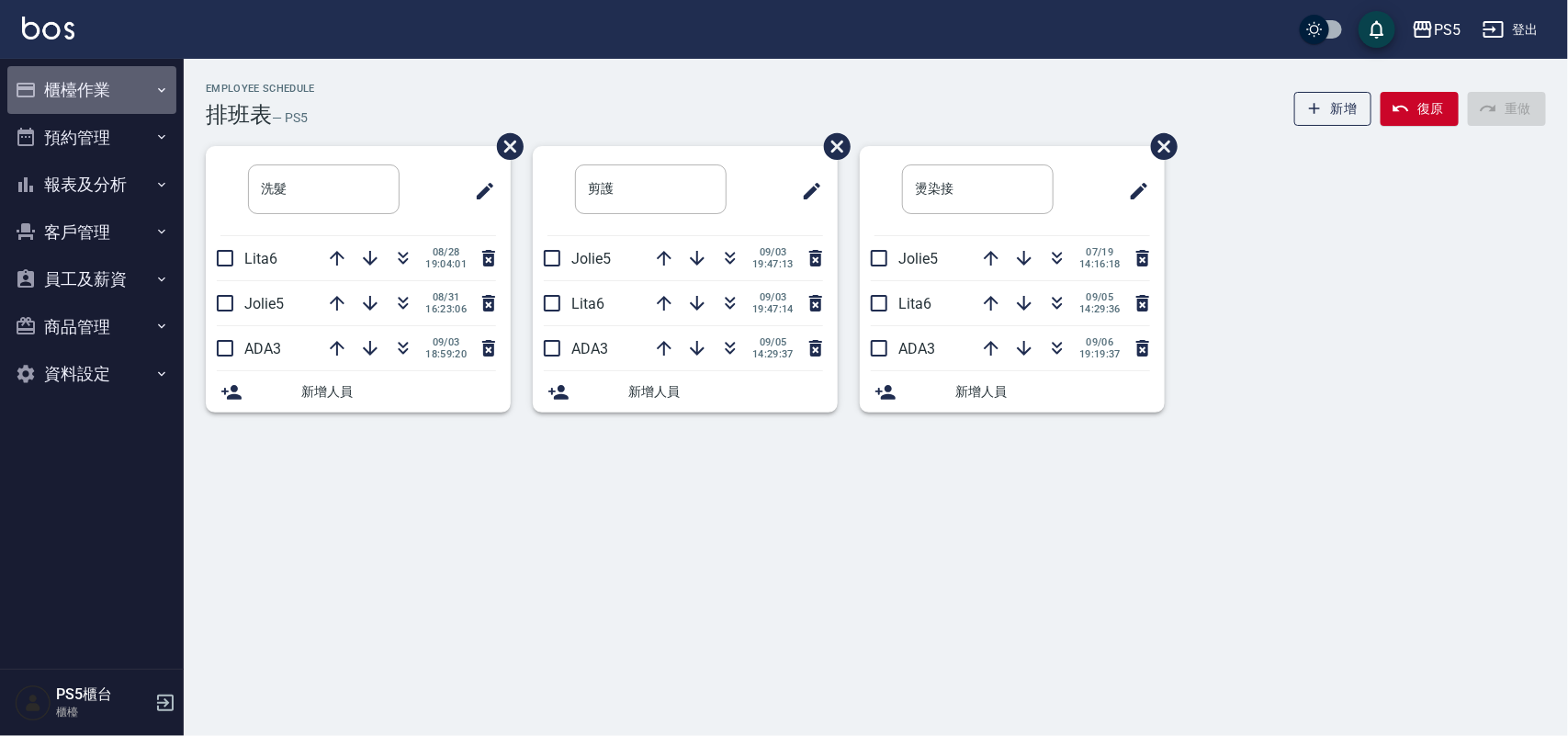
click at [53, 66] on button "櫃檯作業" at bounding box center [92, 89] width 169 height 47
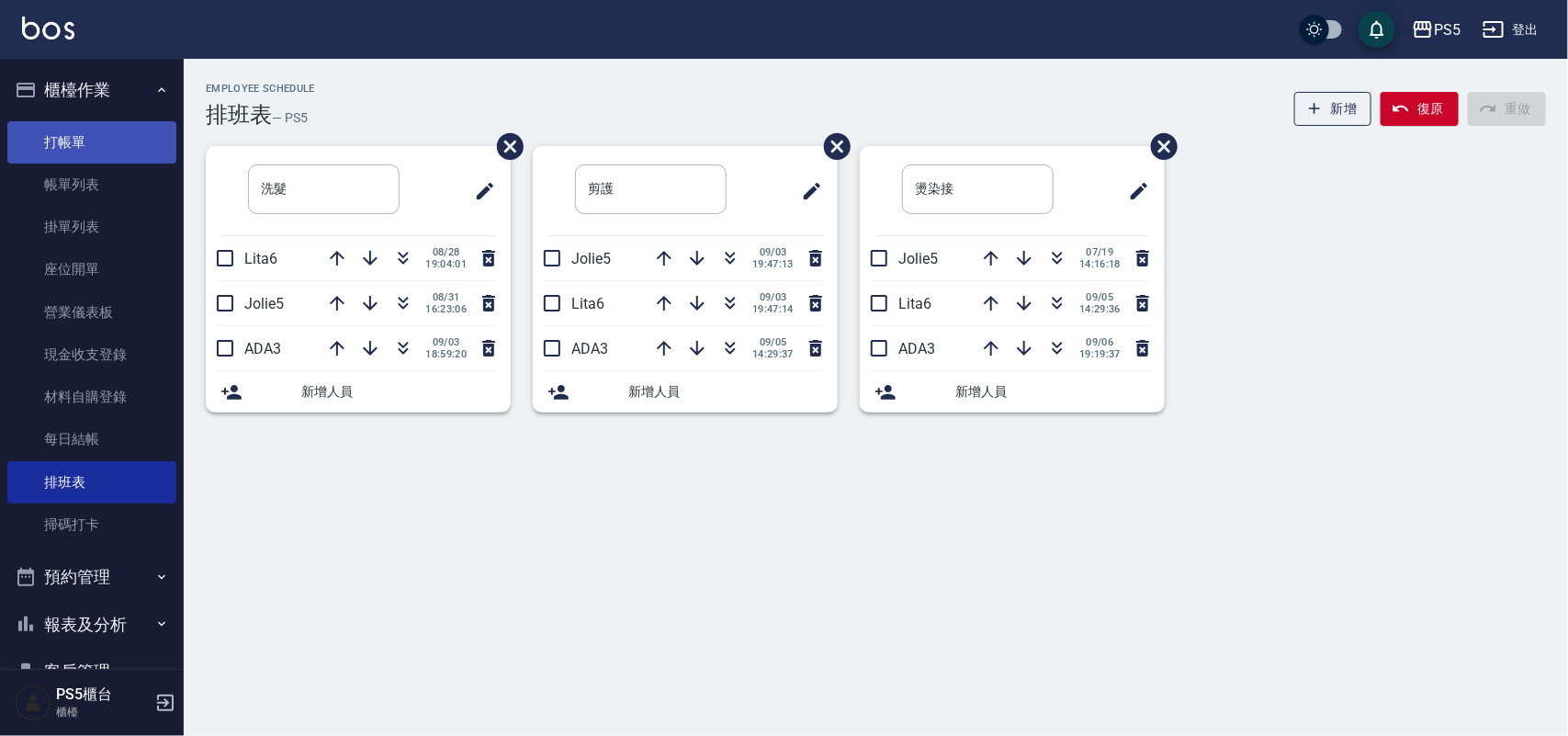
click at [98, 138] on link "打帳單" at bounding box center [92, 142] width 169 height 43
